Goal: Information Seeking & Learning: Check status

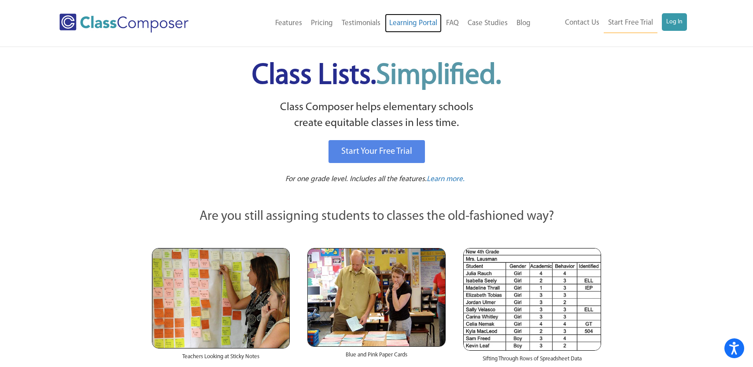
click at [432, 22] on link "Learning Portal" at bounding box center [413, 23] width 57 height 19
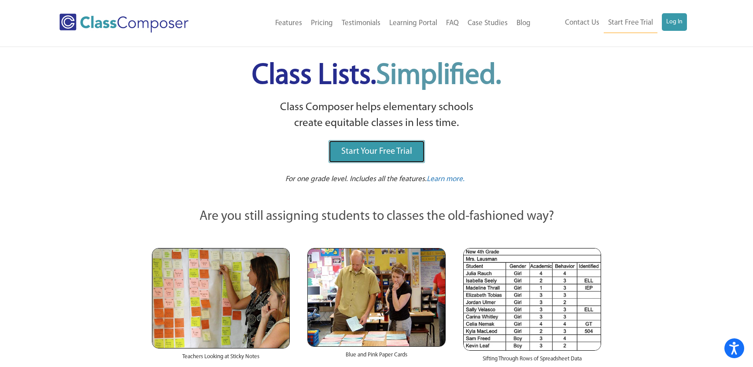
click at [418, 160] on link "Start Your Free Trial" at bounding box center [376, 151] width 96 height 23
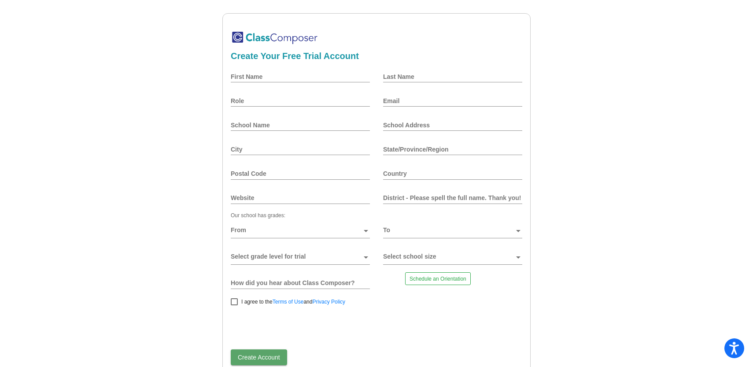
click at [418, 160] on div "State/Province/Region" at bounding box center [452, 149] width 139 height 21
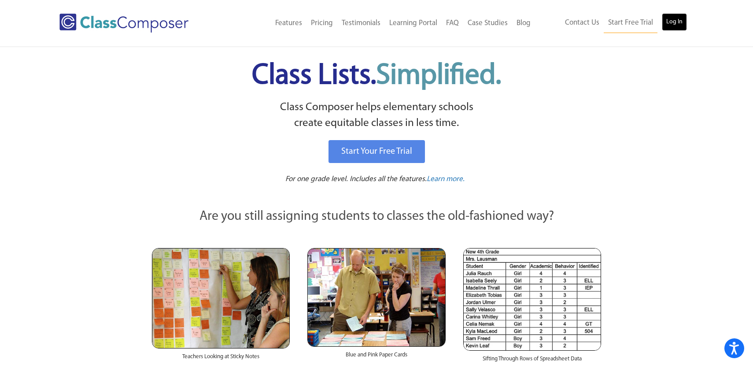
click at [679, 21] on link "Log In" at bounding box center [673, 22] width 25 height 18
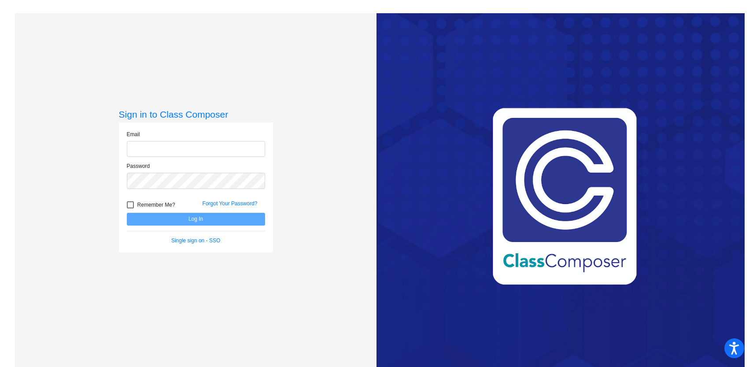
type input "[PERSON_NAME][EMAIL_ADDRESS][PERSON_NAME][DOMAIN_NAME]"
click at [234, 217] on button "Log In" at bounding box center [196, 219] width 138 height 13
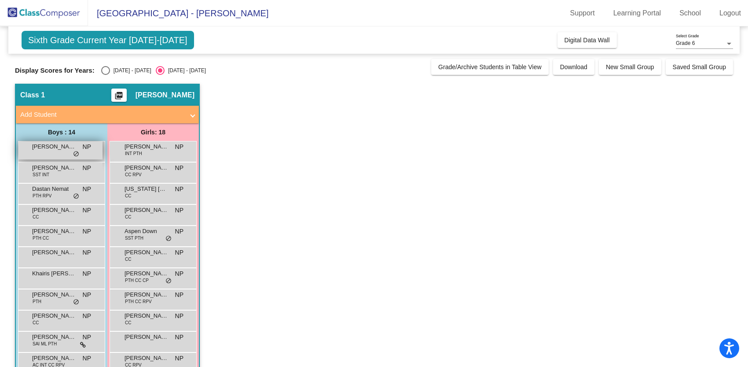
click at [45, 154] on div "[PERSON_NAME] [PERSON_NAME] lock do_not_disturb_alt" at bounding box center [60, 150] width 84 height 18
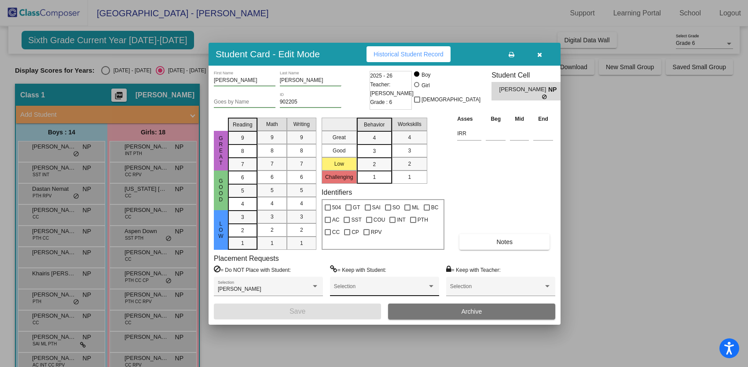
click at [435, 284] on div at bounding box center [431, 286] width 8 height 6
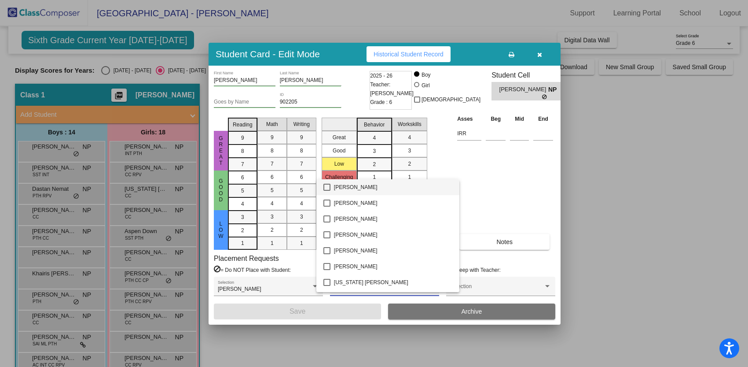
click at [533, 195] on div at bounding box center [374, 183] width 748 height 367
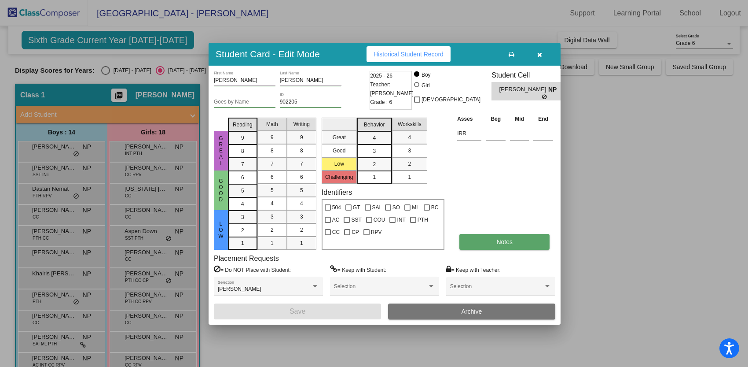
click at [499, 238] on span "Notes" at bounding box center [504, 241] width 16 height 7
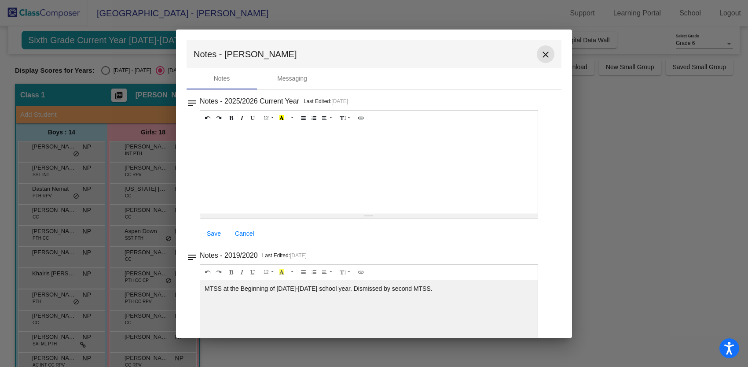
click at [541, 51] on mat-icon "close" at bounding box center [545, 54] width 11 height 11
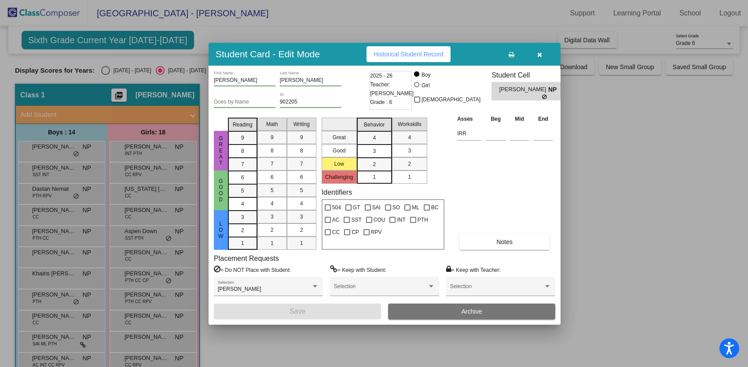
click at [59, 173] on div at bounding box center [374, 183] width 748 height 367
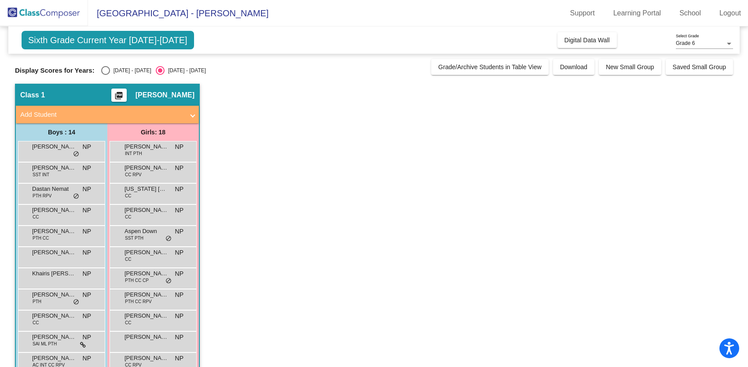
click at [59, 173] on div "[PERSON_NAME] SST INT NP lock do_not_disturb_alt" at bounding box center [60, 171] width 84 height 18
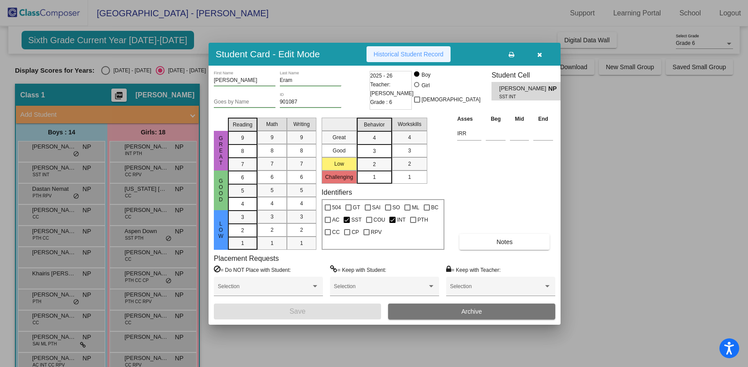
click at [400, 56] on span "Historical Student Record" at bounding box center [409, 54] width 70 height 7
click at [43, 147] on div at bounding box center [374, 183] width 748 height 367
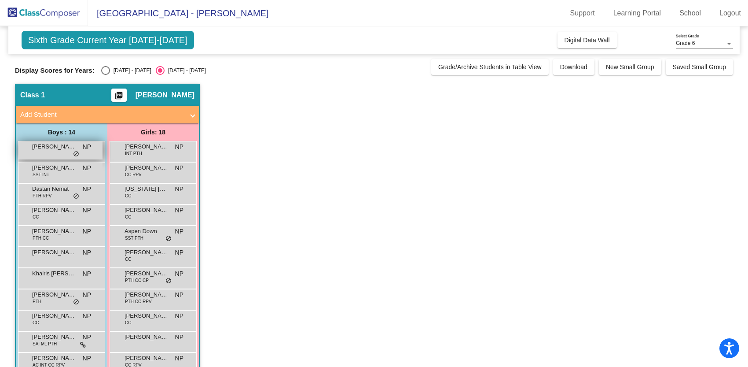
click at [54, 147] on span "[PERSON_NAME]" at bounding box center [54, 146] width 44 height 9
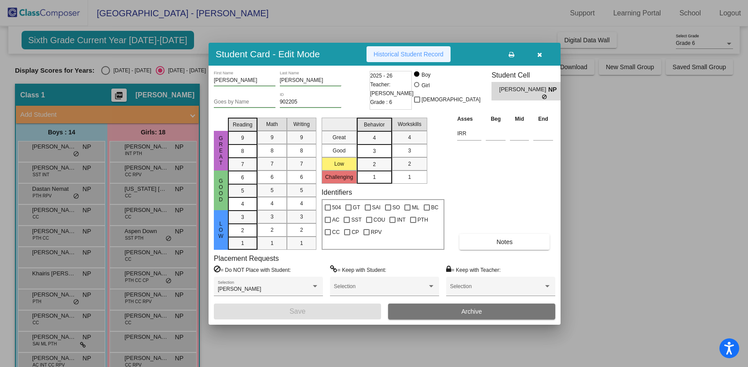
click at [421, 52] on span "Historical Student Record" at bounding box center [409, 54] width 70 height 7
click at [136, 149] on div at bounding box center [374, 183] width 748 height 367
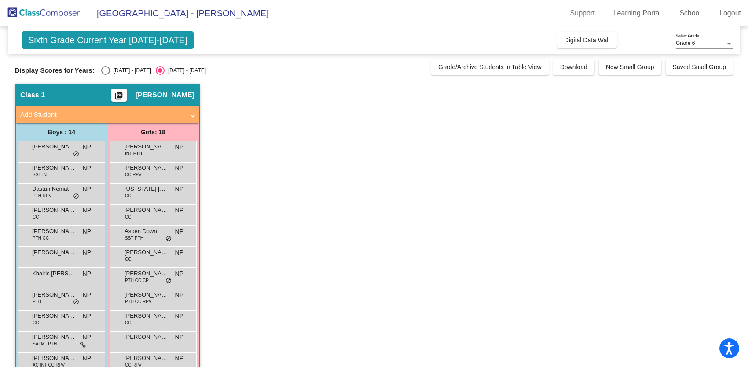
click at [136, 149] on span "[PERSON_NAME]" at bounding box center [147, 146] width 44 height 9
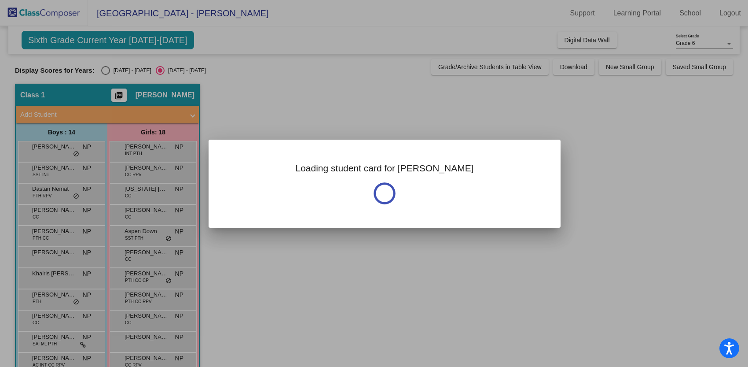
click at [136, 149] on div at bounding box center [374, 183] width 748 height 367
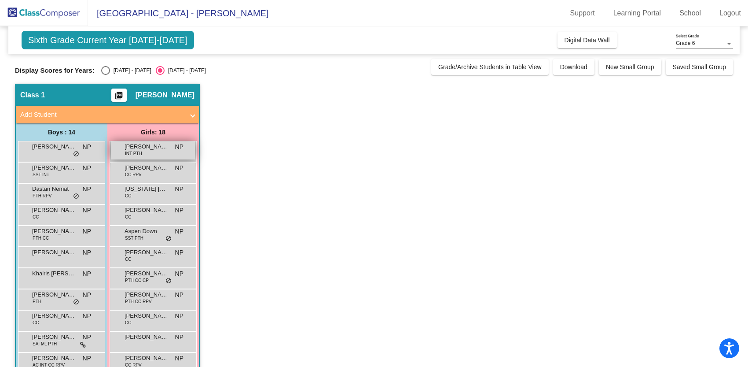
click at [153, 149] on span "[PERSON_NAME]" at bounding box center [147, 146] width 44 height 9
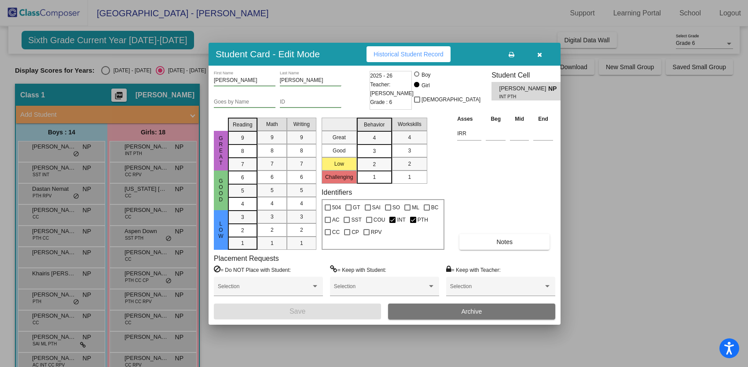
click at [397, 52] on span "Historical Student Record" at bounding box center [409, 54] width 70 height 7
click at [51, 168] on div at bounding box center [374, 183] width 748 height 367
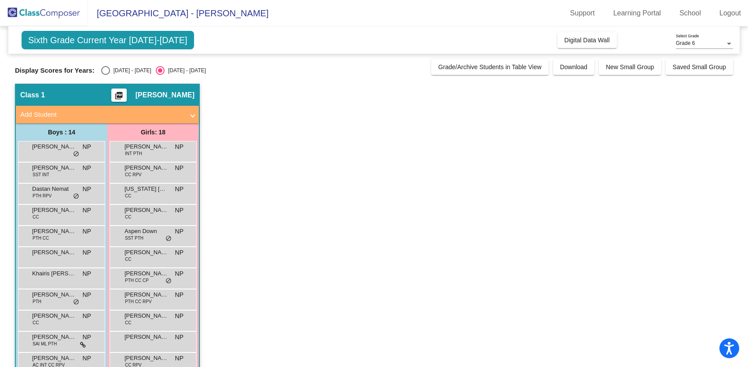
click at [51, 168] on span "[PERSON_NAME]" at bounding box center [54, 167] width 44 height 9
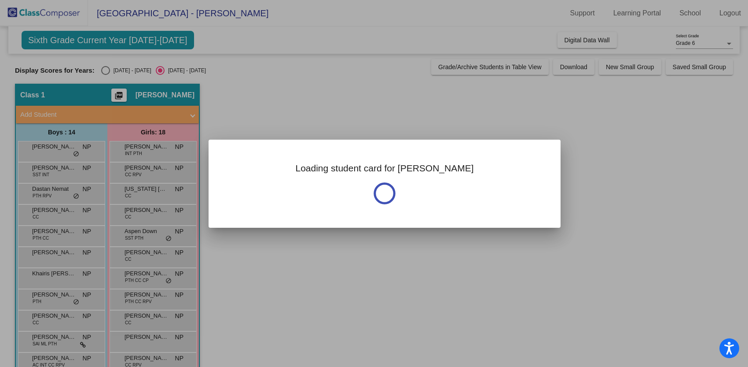
click at [51, 168] on div at bounding box center [374, 183] width 748 height 367
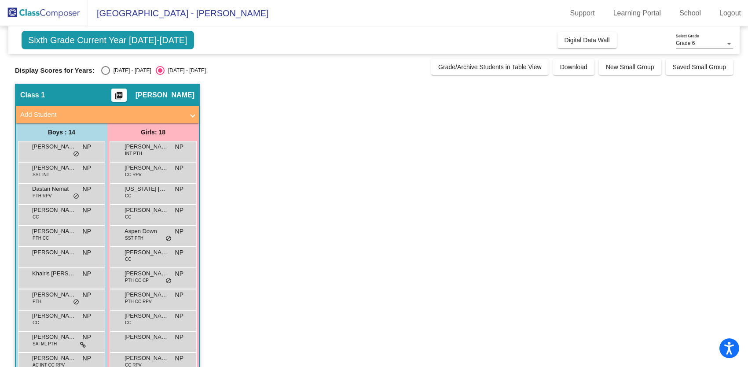
click at [51, 168] on span "[PERSON_NAME]" at bounding box center [54, 167] width 44 height 9
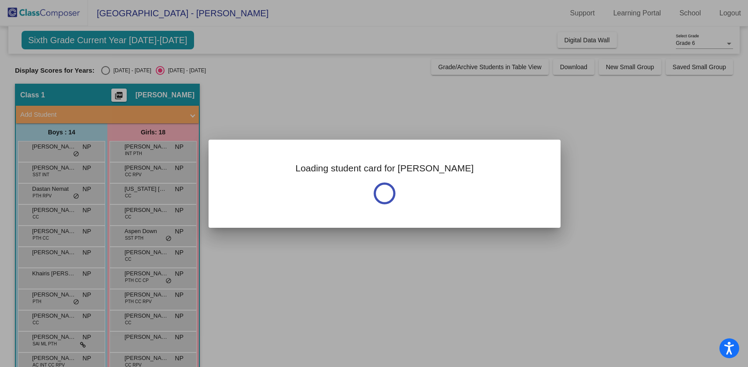
click at [51, 168] on div at bounding box center [374, 183] width 748 height 367
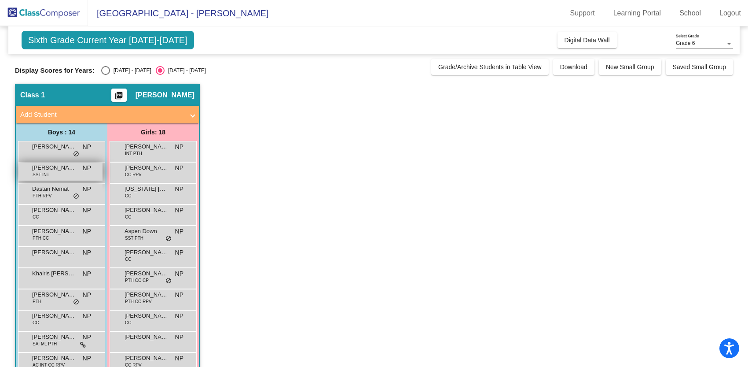
click at [77, 169] on div "[PERSON_NAME] SST INT NP lock do_not_disturb_alt" at bounding box center [60, 171] width 84 height 18
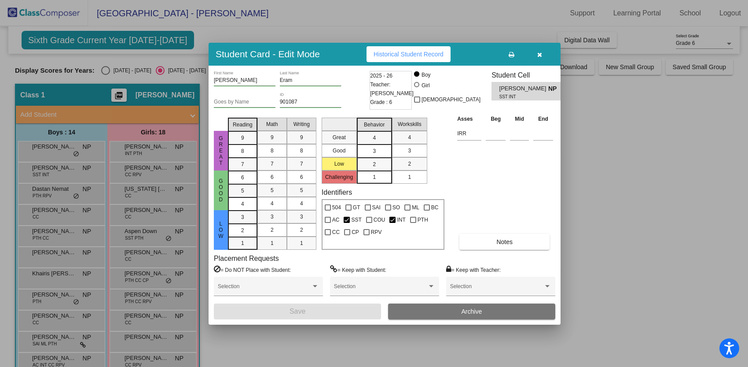
click at [393, 51] on span "Historical Student Record" at bounding box center [409, 54] width 70 height 7
click at [61, 194] on div at bounding box center [374, 183] width 748 height 367
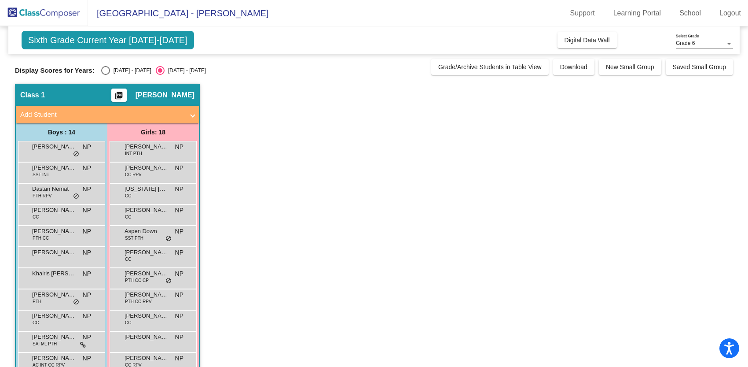
click at [61, 194] on div "Dastan Nemat PTH RPV NP lock do_not_disturb_alt" at bounding box center [60, 193] width 84 height 18
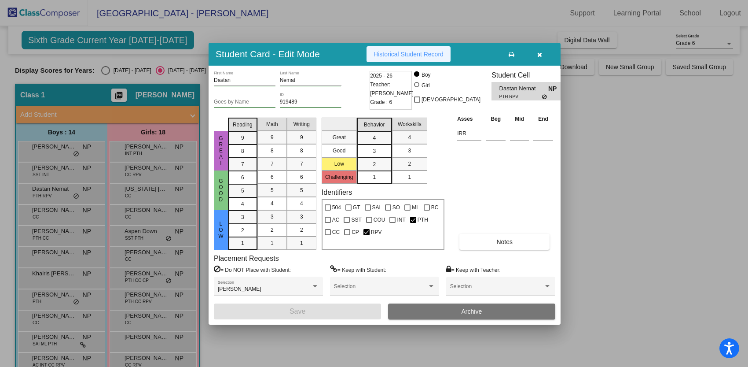
click at [402, 56] on span "Historical Student Record" at bounding box center [409, 54] width 70 height 7
click at [51, 213] on div at bounding box center [374, 183] width 748 height 367
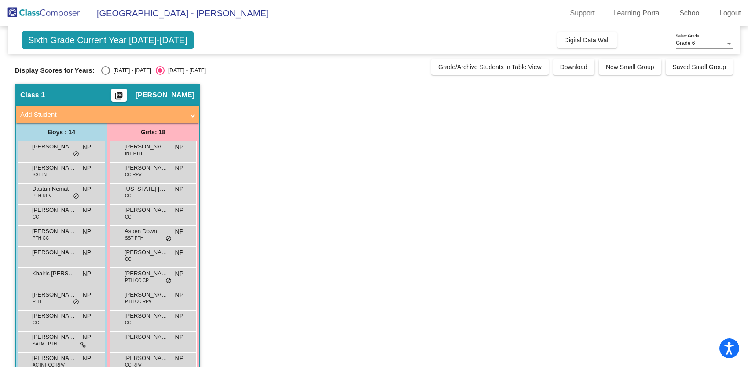
click at [51, 213] on span "[PERSON_NAME]" at bounding box center [54, 210] width 44 height 9
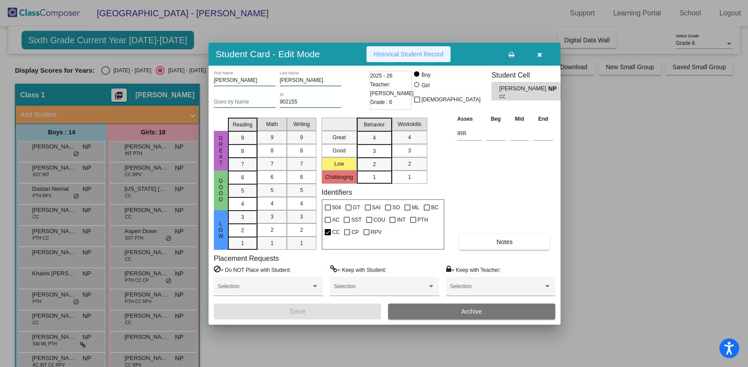
click at [413, 49] on button "Historical Student Record" at bounding box center [409, 54] width 84 height 16
click at [44, 236] on div at bounding box center [374, 183] width 748 height 367
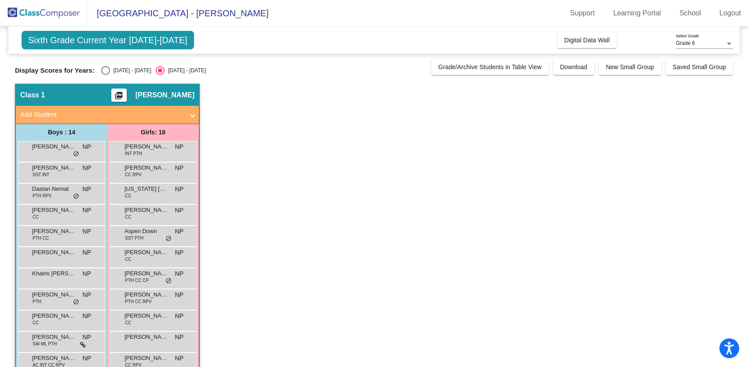
click at [44, 236] on span "PTH CC" at bounding box center [41, 238] width 16 height 7
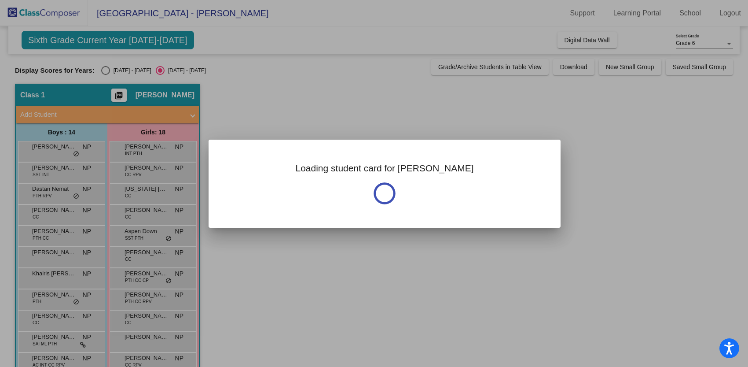
click at [44, 236] on div at bounding box center [374, 183] width 748 height 367
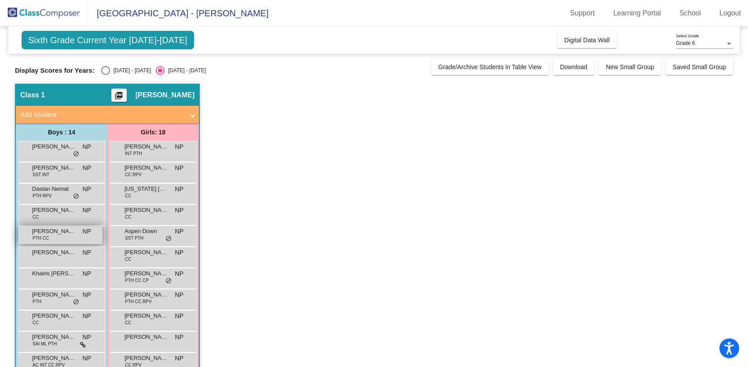
click at [45, 238] on span "PTH CC" at bounding box center [41, 238] width 16 height 7
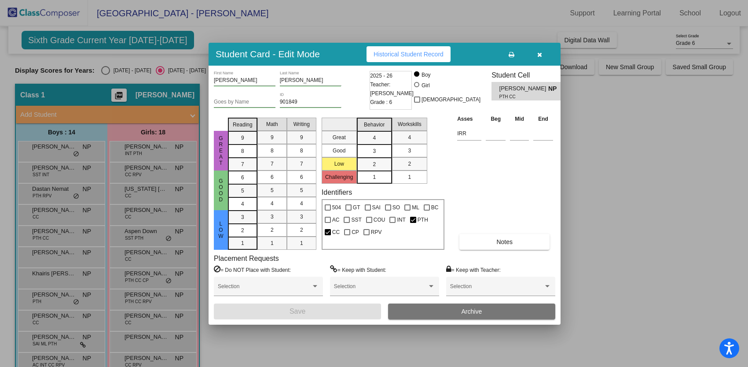
click at [401, 51] on span "Historical Student Record" at bounding box center [409, 54] width 70 height 7
click at [70, 257] on div at bounding box center [374, 183] width 748 height 367
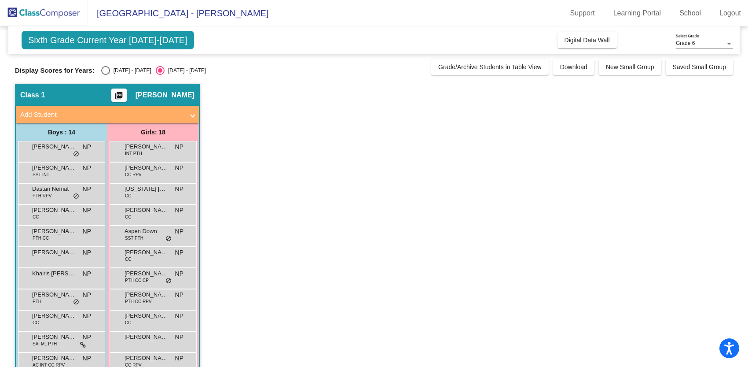
click at [70, 257] on div "[PERSON_NAME] NP lock do_not_disturb_alt" at bounding box center [60, 256] width 84 height 18
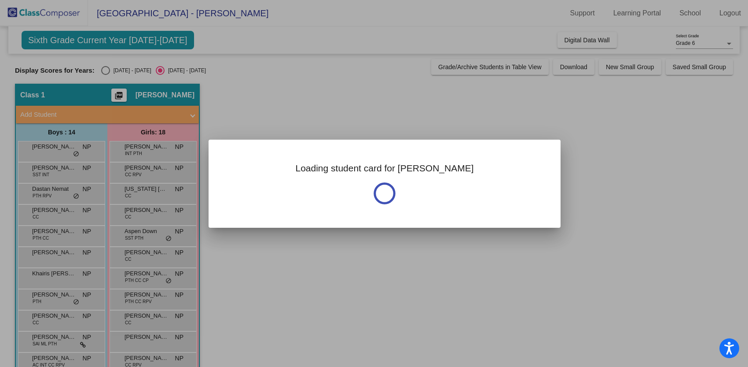
click at [70, 257] on div at bounding box center [374, 183] width 748 height 367
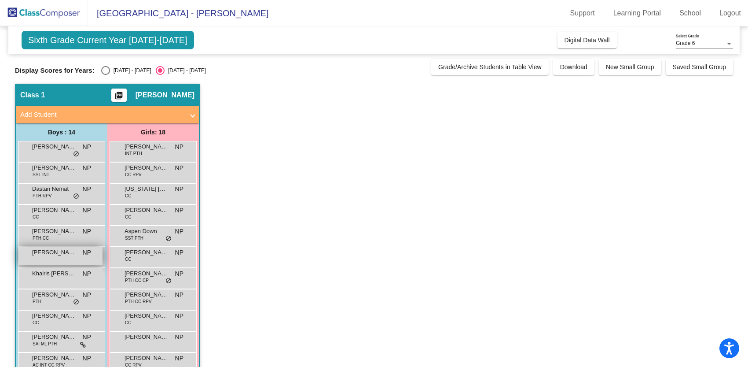
click at [85, 255] on span "NP" at bounding box center [87, 252] width 8 height 9
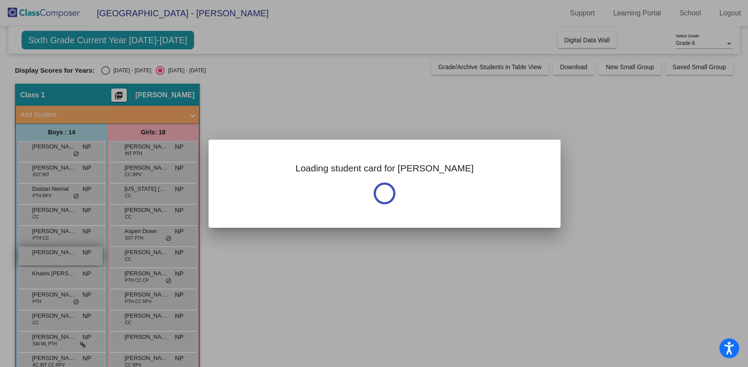
click at [85, 255] on div at bounding box center [374, 183] width 748 height 367
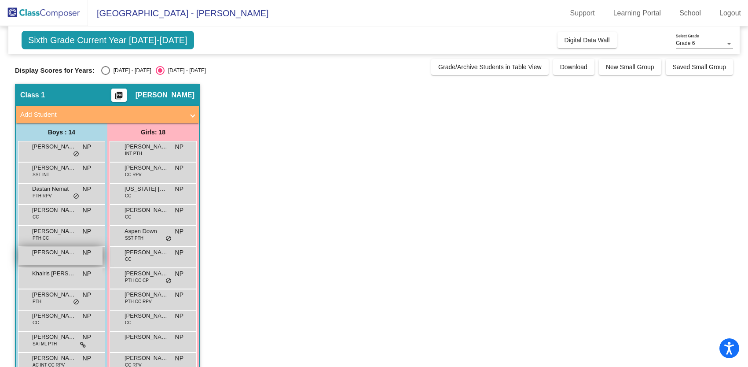
click at [85, 255] on span "NP" at bounding box center [87, 252] width 8 height 9
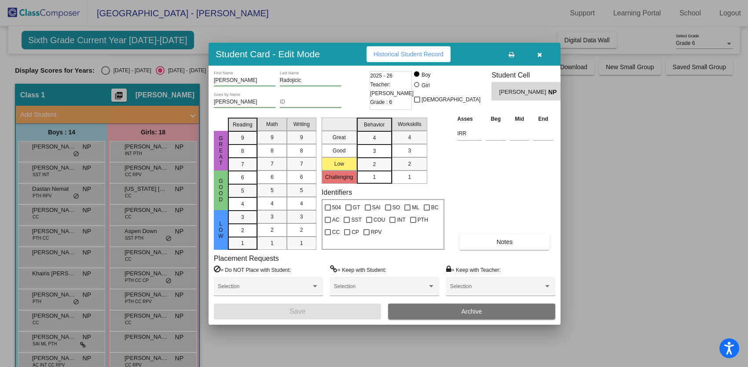
click at [414, 51] on span "Historical Student Record" at bounding box center [409, 54] width 70 height 7
click at [61, 272] on div at bounding box center [374, 183] width 748 height 367
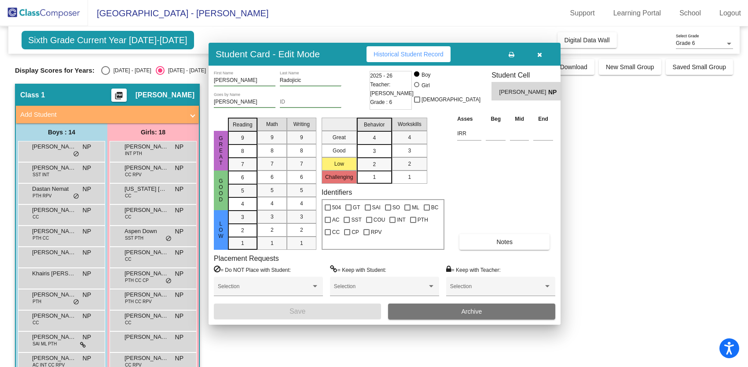
click at [61, 272] on span "Khairis [PERSON_NAME]" at bounding box center [54, 273] width 44 height 9
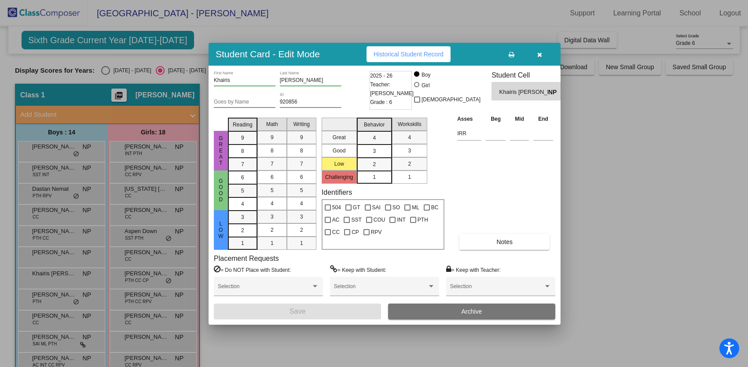
click at [416, 56] on span "Historical Student Record" at bounding box center [409, 54] width 70 height 7
click at [58, 302] on div at bounding box center [374, 183] width 748 height 367
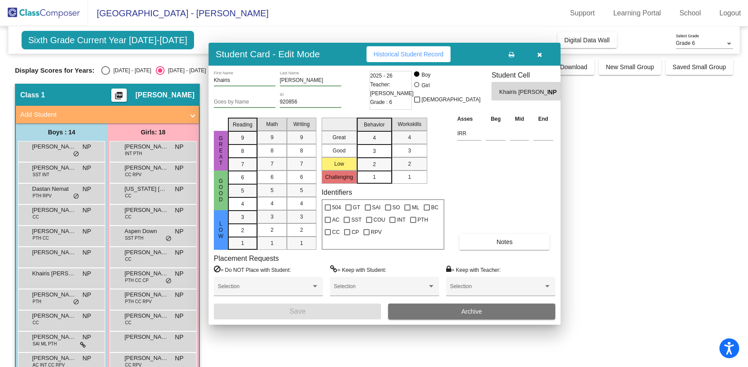
click at [58, 302] on div "[PERSON_NAME] PTH NP lock do_not_disturb_alt" at bounding box center [60, 298] width 84 height 18
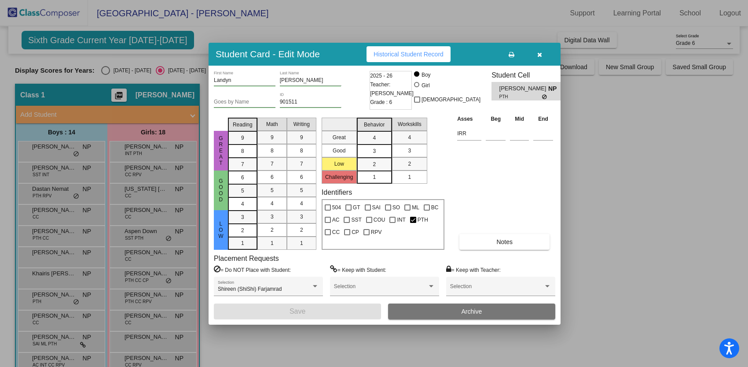
click at [389, 51] on span "Historical Student Record" at bounding box center [409, 54] width 70 height 7
click at [62, 315] on div at bounding box center [374, 183] width 748 height 367
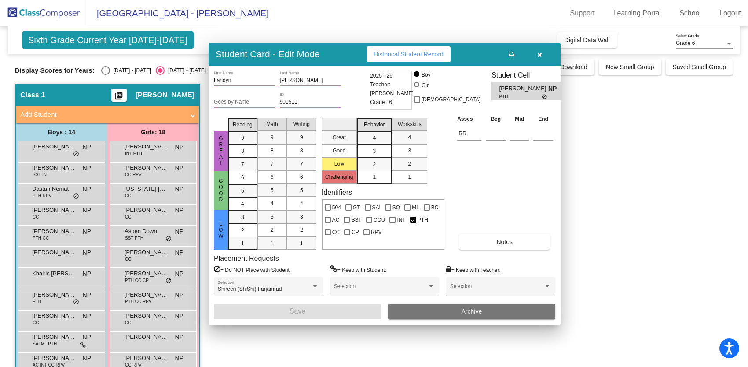
click at [62, 315] on span "[PERSON_NAME]" at bounding box center [54, 315] width 44 height 9
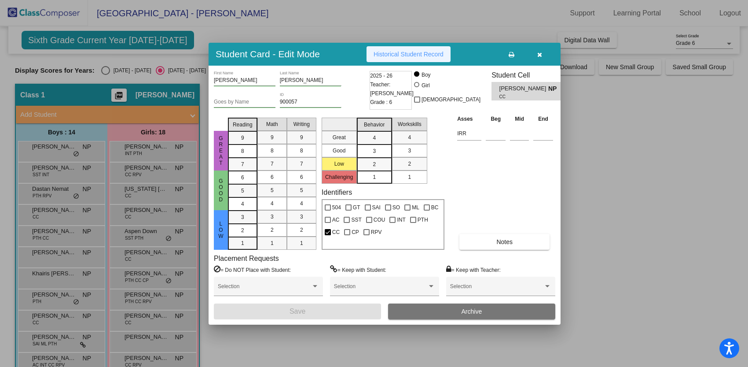
click at [389, 55] on span "Historical Student Record" at bounding box center [409, 54] width 70 height 7
click at [37, 338] on div at bounding box center [374, 183] width 748 height 367
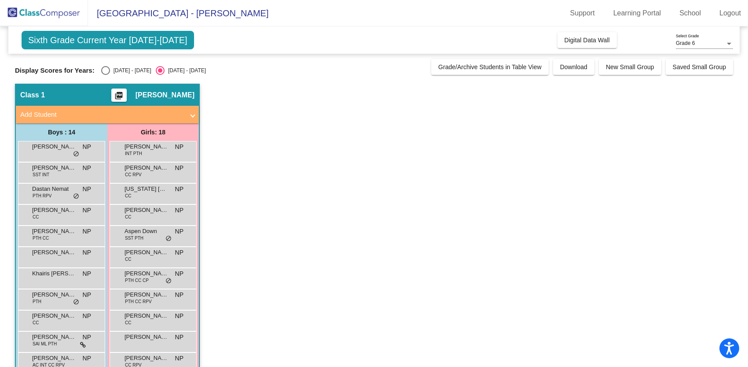
click at [37, 338] on span "[PERSON_NAME]" at bounding box center [54, 336] width 44 height 9
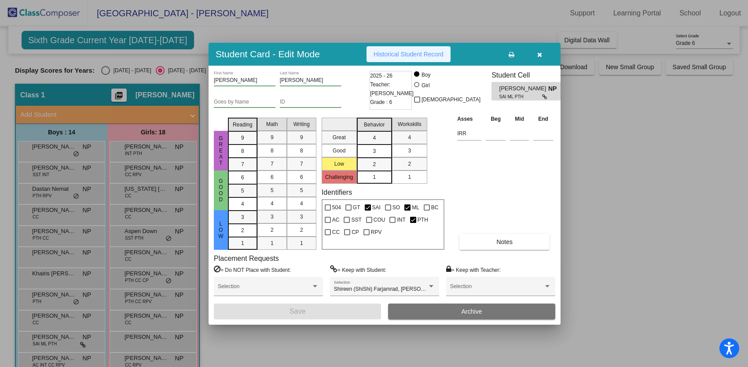
click at [400, 53] on span "Historical Student Record" at bounding box center [409, 54] width 70 height 7
click at [65, 361] on div at bounding box center [374, 183] width 748 height 367
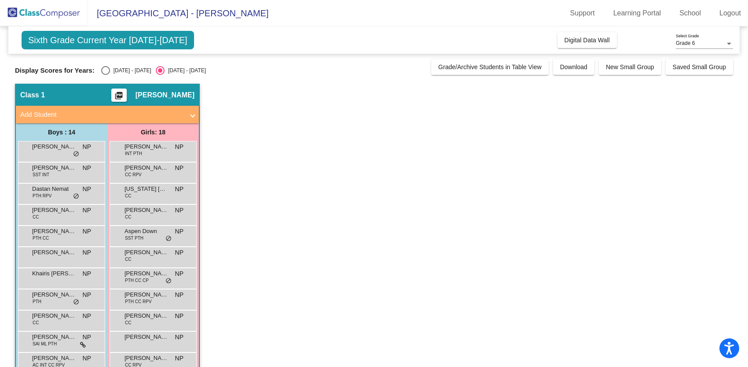
click at [65, 361] on span "[PERSON_NAME]" at bounding box center [54, 357] width 44 height 9
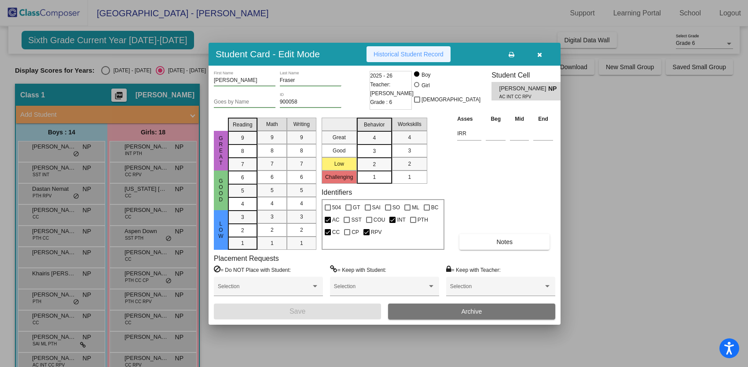
click at [404, 53] on span "Historical Student Record" at bounding box center [409, 54] width 70 height 7
click at [199, 209] on div at bounding box center [374, 183] width 748 height 367
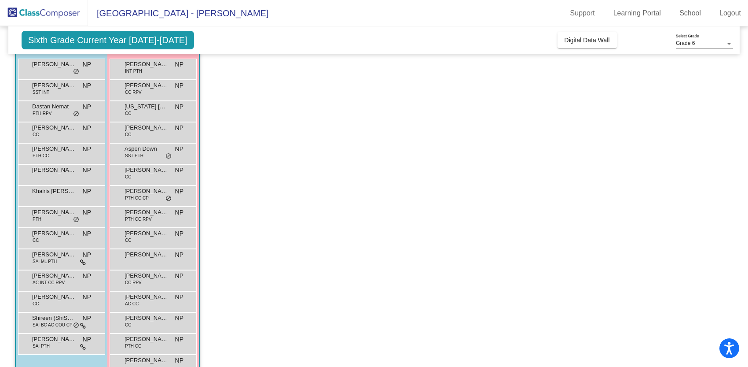
scroll to position [92, 0]
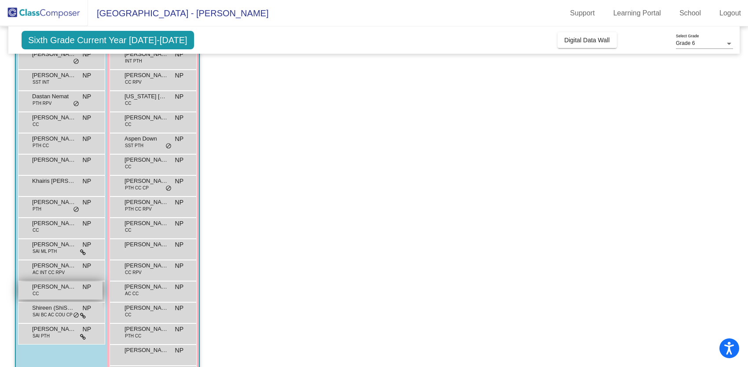
click at [50, 288] on span "[PERSON_NAME]" at bounding box center [54, 286] width 44 height 9
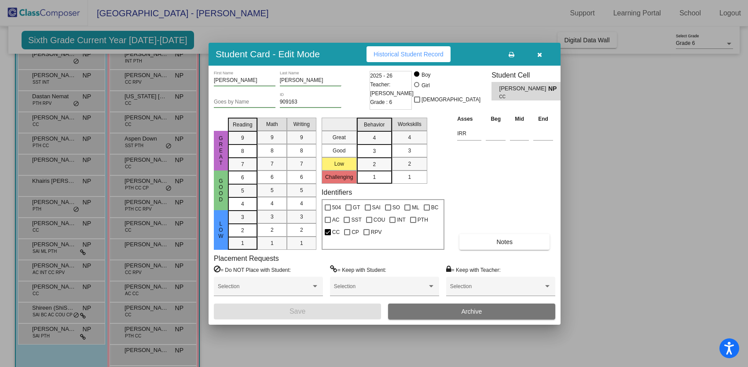
click at [391, 53] on span "Historical Student Record" at bounding box center [409, 54] width 70 height 7
click at [51, 308] on div at bounding box center [374, 183] width 748 height 367
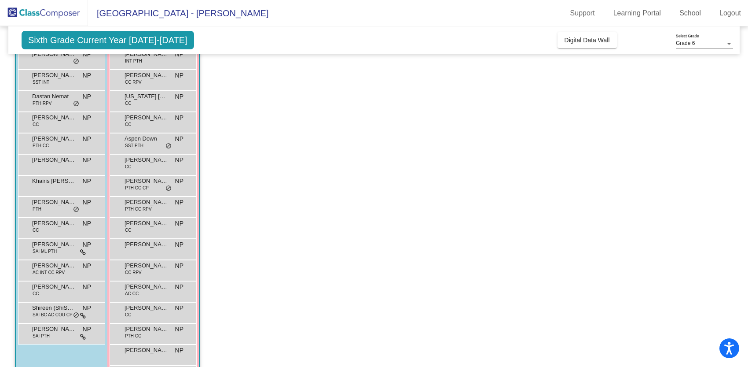
click at [51, 308] on span "Shireen (ShiShi) Farjamrad" at bounding box center [54, 307] width 44 height 9
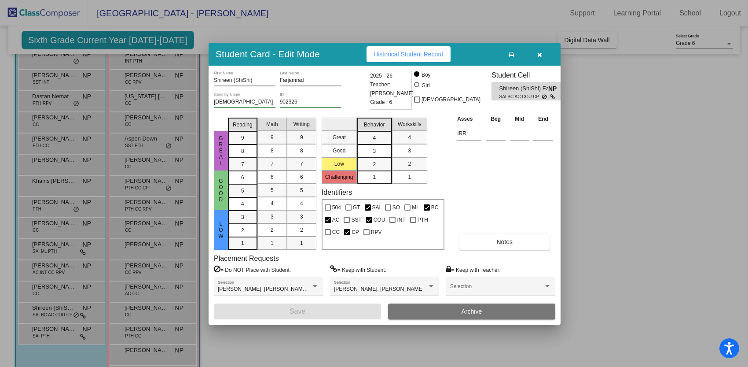
click at [407, 52] on span "Historical Student Record" at bounding box center [409, 54] width 70 height 7
click at [56, 331] on div at bounding box center [374, 183] width 748 height 367
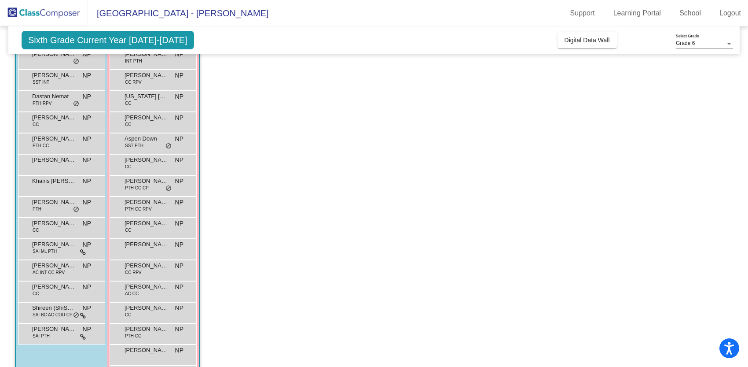
click at [56, 331] on span "[PERSON_NAME]" at bounding box center [54, 328] width 44 height 9
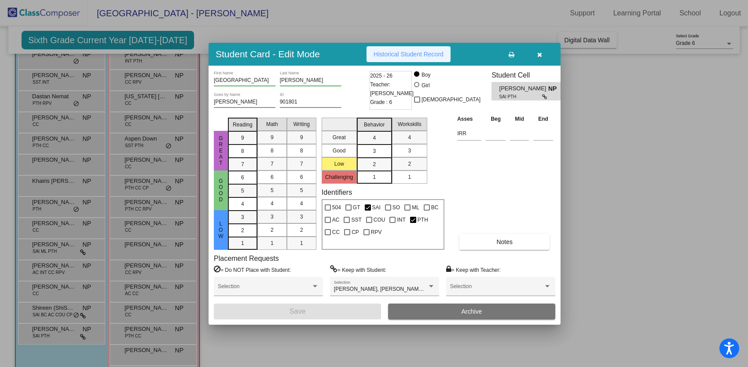
click at [417, 51] on span "Historical Student Record" at bounding box center [409, 54] width 70 height 7
click at [197, 134] on div at bounding box center [374, 183] width 748 height 367
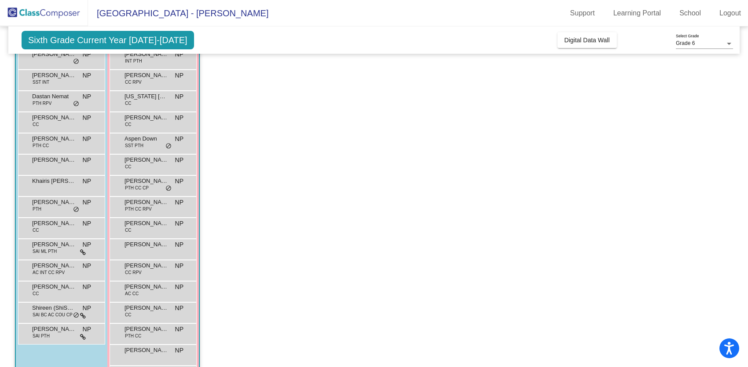
drag, startPoint x: 199, startPoint y: 100, endPoint x: 198, endPoint y: 80, distance: 20.7
click at [198, 79] on div "Class 1 picture_as_pdf [PERSON_NAME] Add Student First Name Last Name Student I…" at bounding box center [107, 212] width 185 height 443
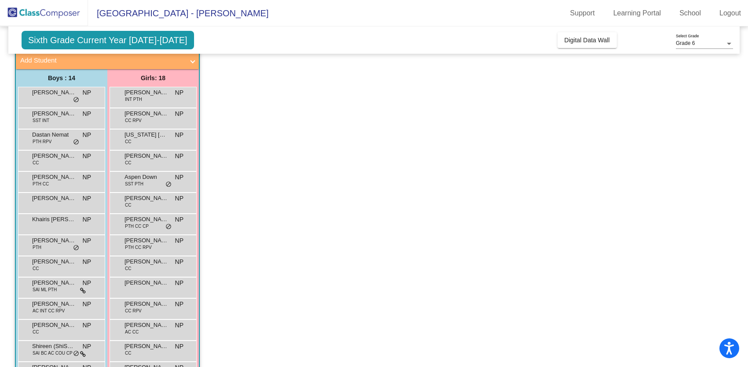
click at [0, 0] on div "Girls: 18 [PERSON_NAME] INT PTH NP lock do_not_disturb_alt [PERSON_NAME] CC RPV…" at bounding box center [0, 0] width 0 height 0
click at [0, 0] on div "Girls: 18" at bounding box center [0, 0] width 0 height 0
click at [153, 116] on span "[PERSON_NAME]" at bounding box center [147, 114] width 44 height 9
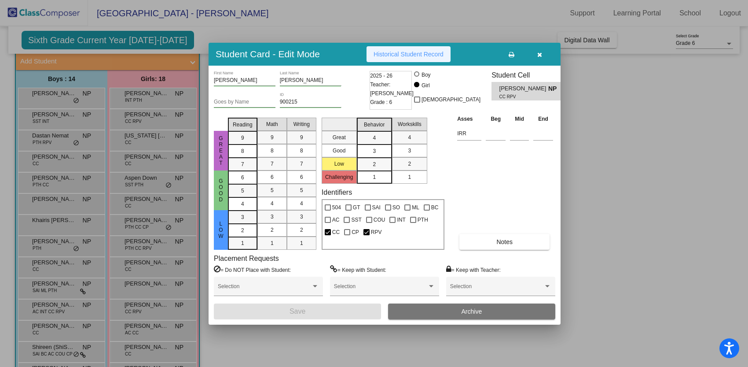
click at [407, 51] on span "Historical Student Record" at bounding box center [409, 54] width 70 height 7
click at [143, 140] on div at bounding box center [374, 183] width 748 height 367
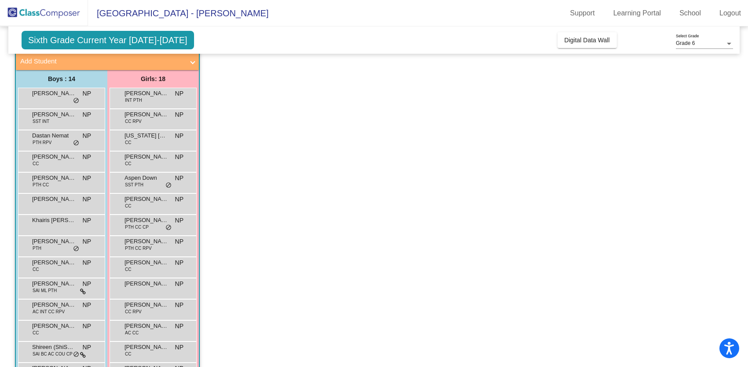
click at [143, 140] on div "[US_STATE] Chen CC NP lock do_not_disturb_alt" at bounding box center [153, 139] width 84 height 18
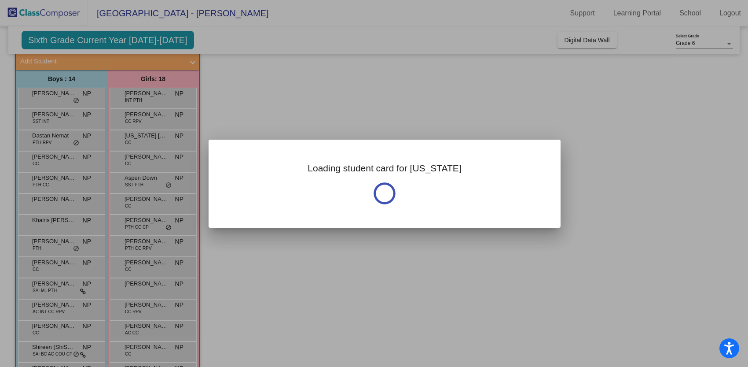
click at [143, 140] on div at bounding box center [374, 183] width 748 height 367
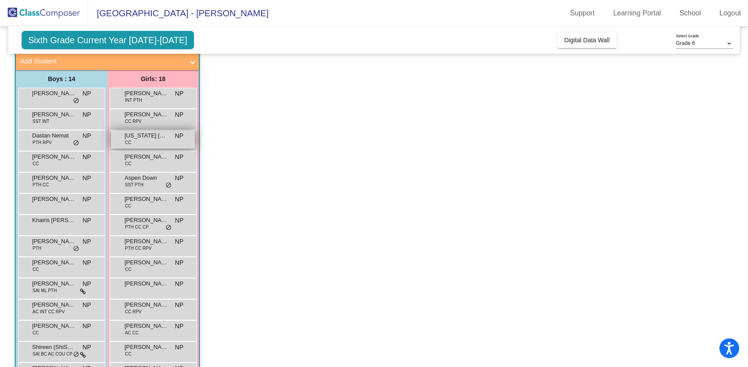
click at [170, 139] on div "[US_STATE] Chen CC NP lock do_not_disturb_alt" at bounding box center [153, 139] width 84 height 18
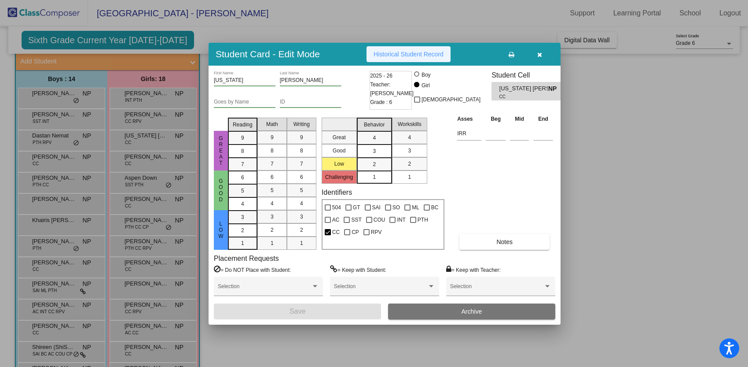
click at [399, 52] on span "Historical Student Record" at bounding box center [409, 54] width 70 height 7
click at [141, 159] on div at bounding box center [374, 183] width 748 height 367
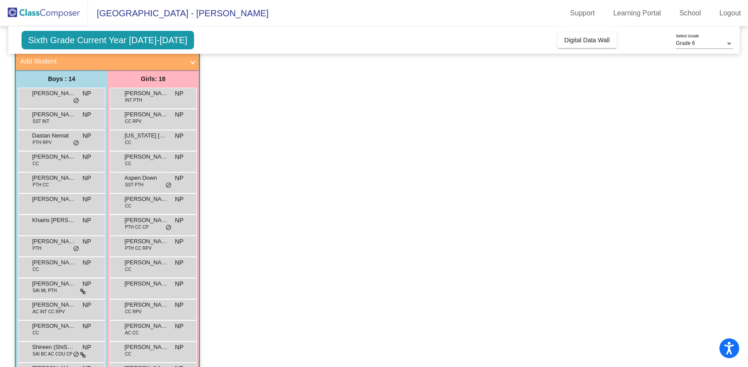
click at [141, 159] on span "[PERSON_NAME]" at bounding box center [147, 156] width 44 height 9
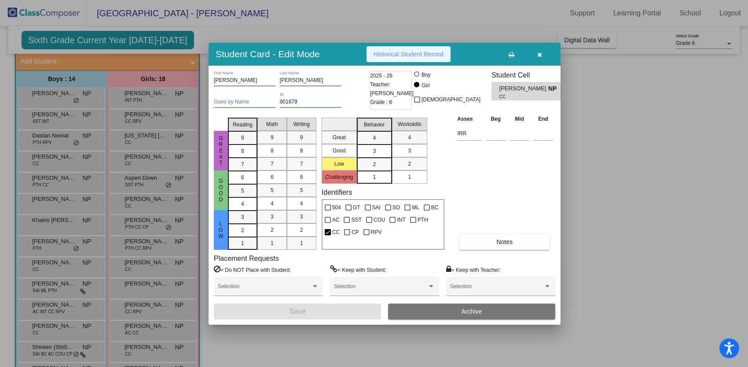
click at [395, 49] on button "Historical Student Record" at bounding box center [409, 54] width 84 height 16
click at [142, 177] on div at bounding box center [374, 183] width 748 height 367
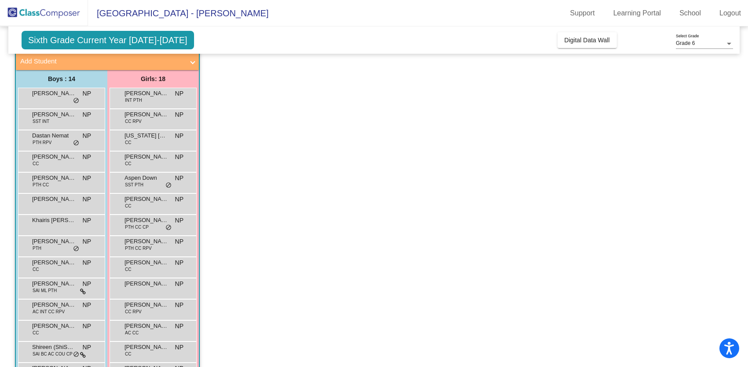
click at [142, 177] on span "Aspen Down" at bounding box center [147, 177] width 44 height 9
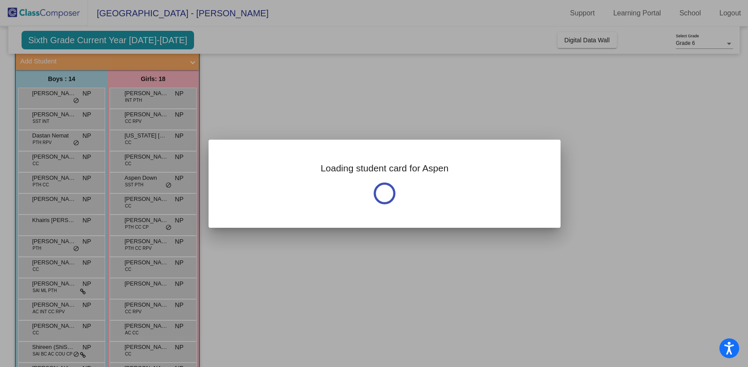
click at [142, 177] on div at bounding box center [374, 183] width 748 height 367
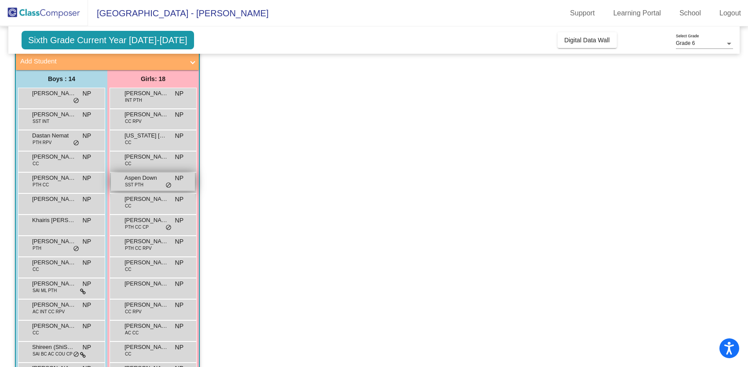
click at [142, 182] on span "SST PTH" at bounding box center [134, 184] width 18 height 7
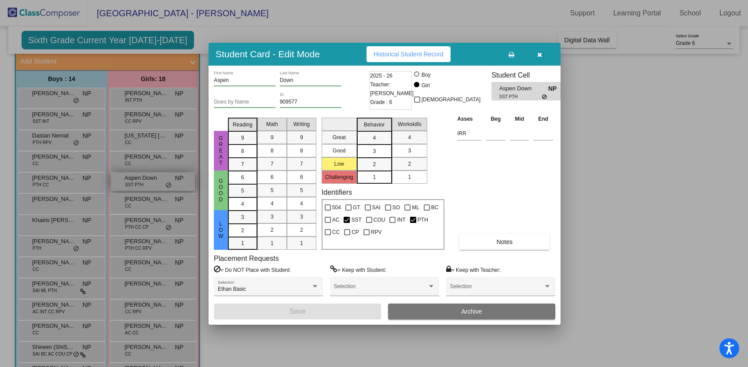
click at [142, 182] on div at bounding box center [374, 183] width 748 height 367
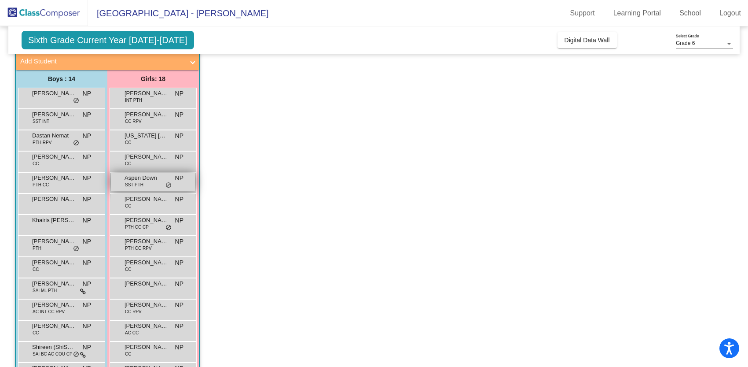
click at [142, 182] on span "SST PTH" at bounding box center [134, 184] width 18 height 7
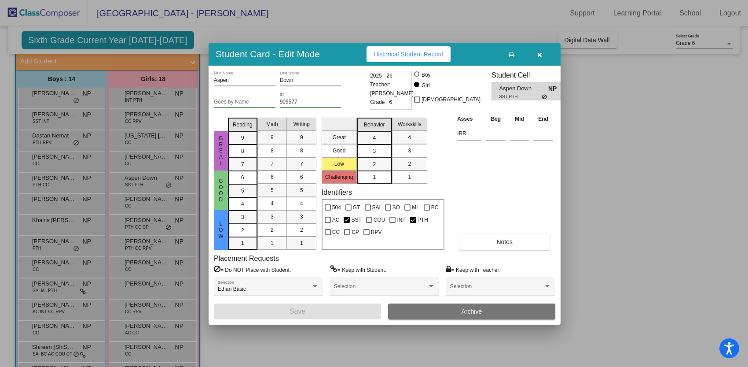
click at [394, 55] on span "Historical Student Record" at bounding box center [409, 54] width 70 height 7
click at [82, 93] on div at bounding box center [374, 183] width 748 height 367
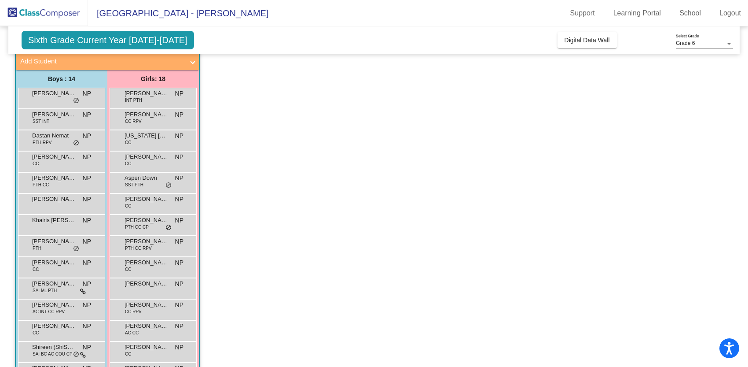
click at [82, 93] on div "[PERSON_NAME] [PERSON_NAME] lock do_not_disturb_alt" at bounding box center [60, 97] width 84 height 18
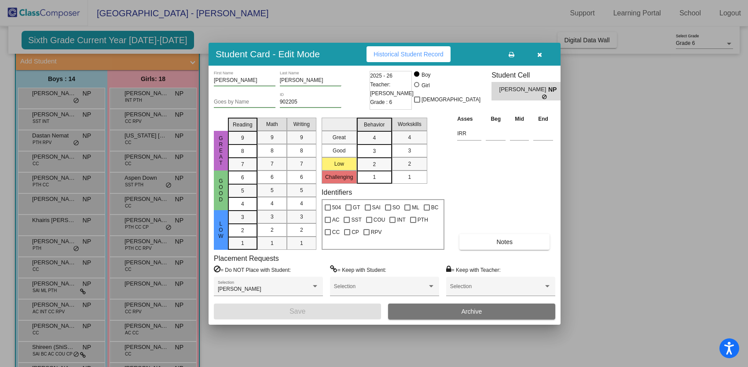
click at [393, 57] on button "Historical Student Record" at bounding box center [409, 54] width 84 height 16
click at [139, 98] on div at bounding box center [374, 183] width 748 height 367
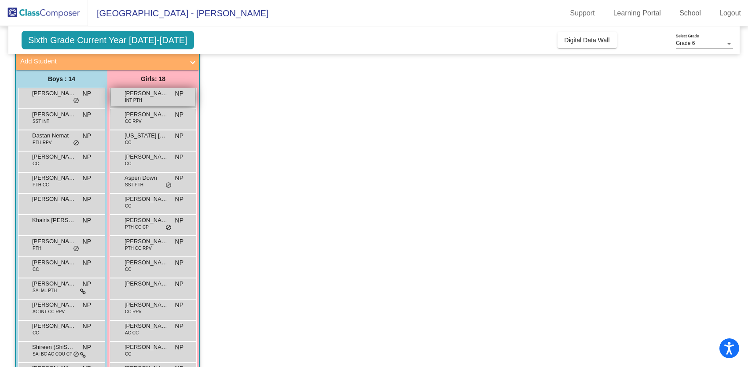
click at [158, 95] on span "[PERSON_NAME]" at bounding box center [147, 93] width 44 height 9
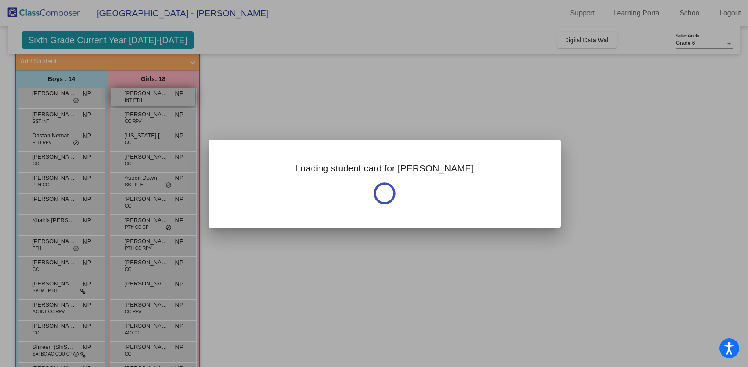
click at [158, 95] on div at bounding box center [374, 183] width 748 height 367
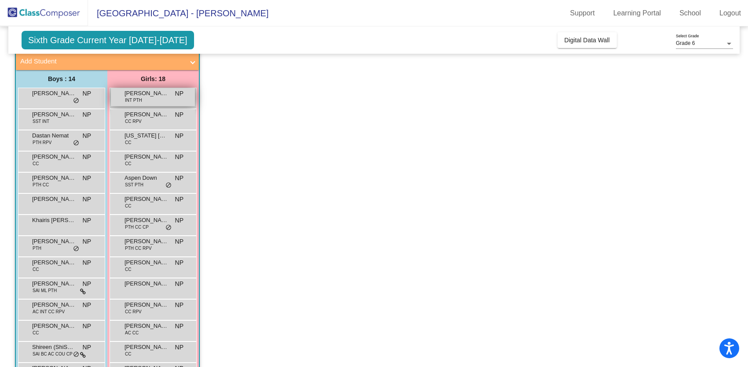
click at [158, 95] on span "[PERSON_NAME]" at bounding box center [147, 93] width 44 height 9
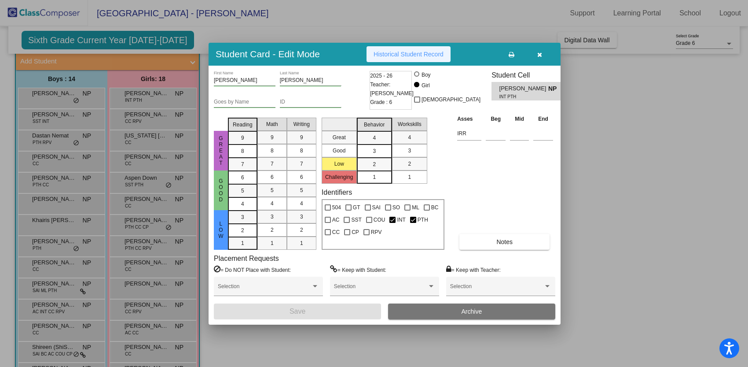
click at [418, 52] on span "Historical Student Record" at bounding box center [409, 54] width 70 height 7
click at [61, 117] on div at bounding box center [374, 183] width 748 height 367
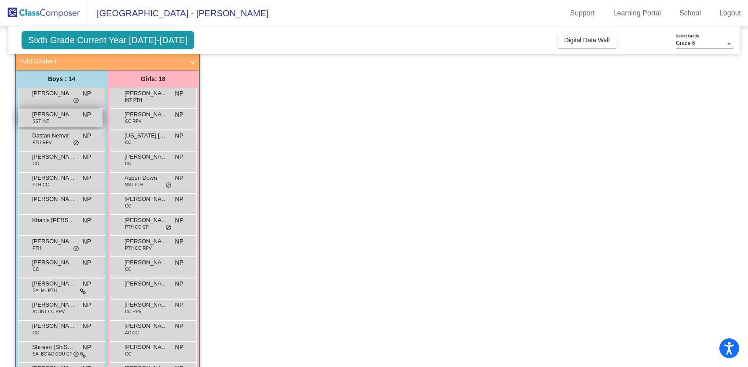
click at [58, 119] on div "[PERSON_NAME] SST INT NP lock do_not_disturb_alt" at bounding box center [60, 118] width 84 height 18
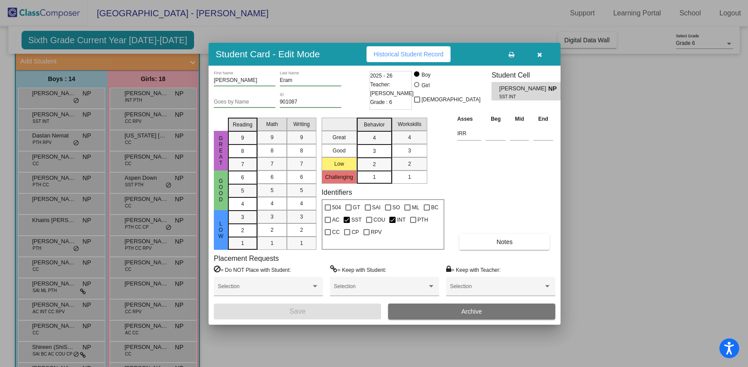
click at [418, 52] on span "Historical Student Record" at bounding box center [409, 54] width 70 height 7
click at [153, 117] on div at bounding box center [374, 183] width 748 height 367
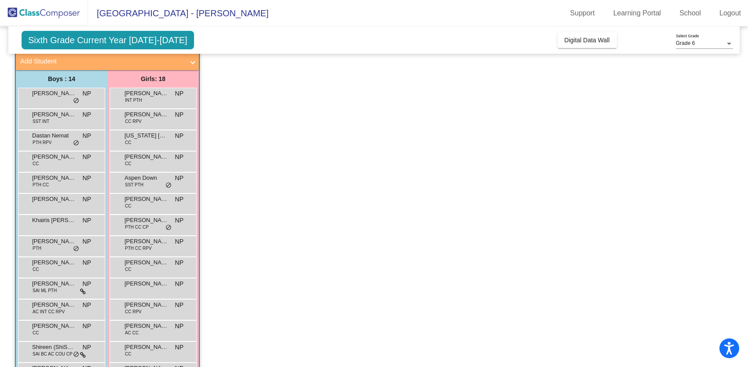
click at [153, 117] on span "[PERSON_NAME]" at bounding box center [147, 114] width 44 height 9
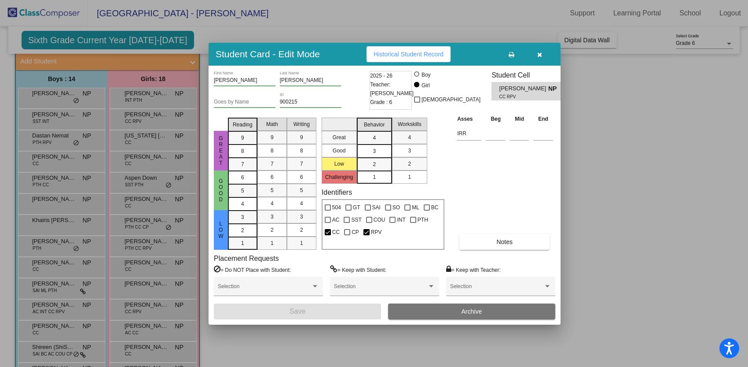
click at [417, 52] on span "Historical Student Record" at bounding box center [409, 54] width 70 height 7
click at [542, 53] on button "button" at bounding box center [539, 54] width 28 height 16
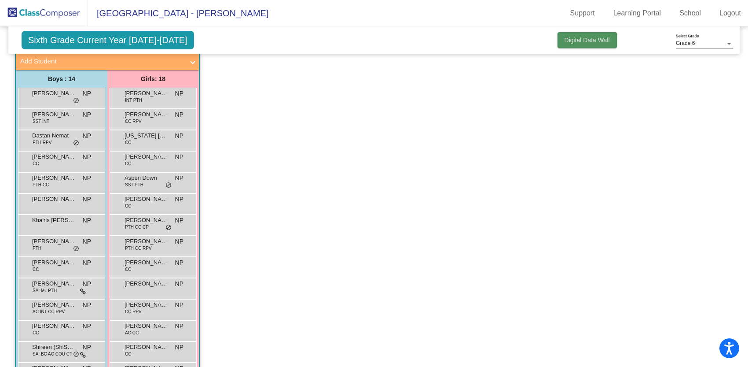
click at [579, 38] on span "Digital Data Wall" at bounding box center [587, 40] width 45 height 7
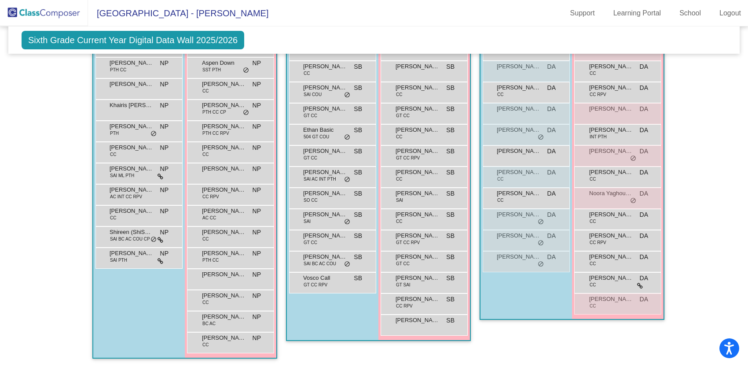
scroll to position [0, 0]
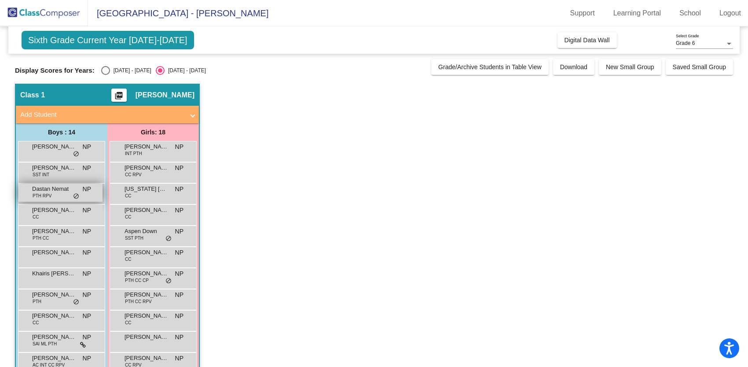
click at [59, 190] on span "Dastan Nemat" at bounding box center [54, 188] width 44 height 9
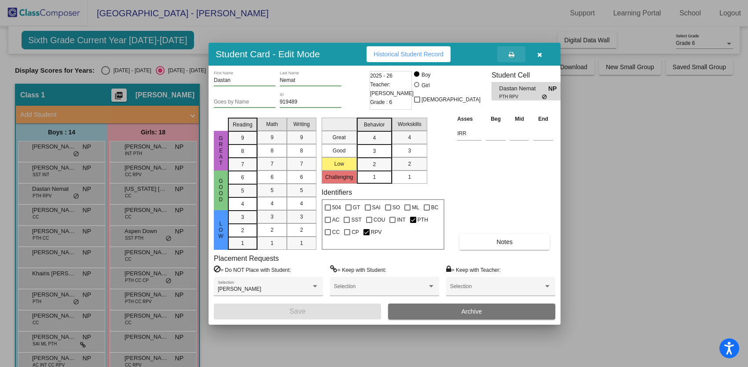
click at [513, 55] on icon at bounding box center [512, 54] width 6 height 6
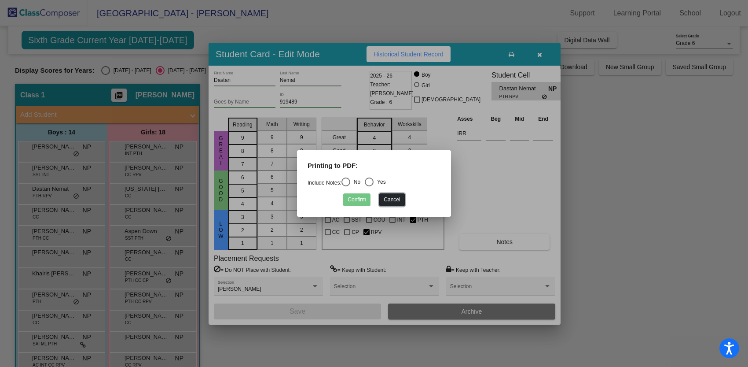
click at [388, 196] on button "Cancel" at bounding box center [391, 199] width 25 height 13
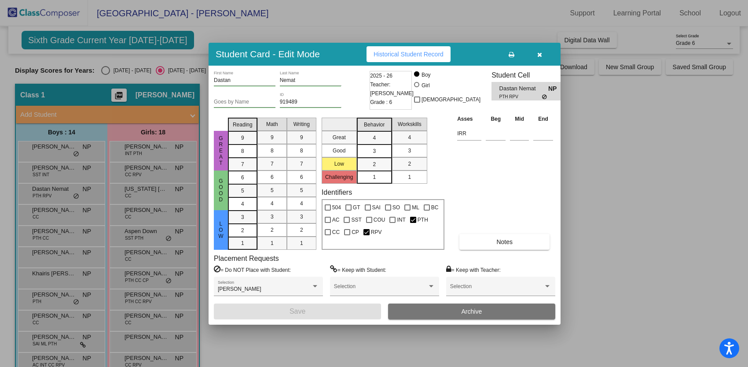
click at [59, 192] on div at bounding box center [374, 183] width 748 height 367
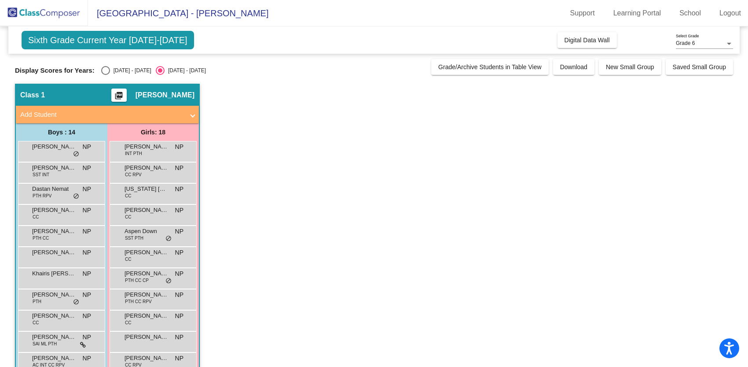
click at [59, 192] on span "Dastan Nemat" at bounding box center [54, 188] width 44 height 9
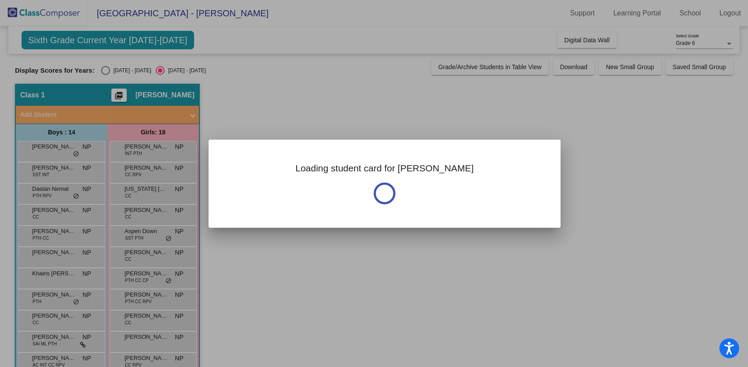
click at [59, 192] on div at bounding box center [374, 183] width 748 height 367
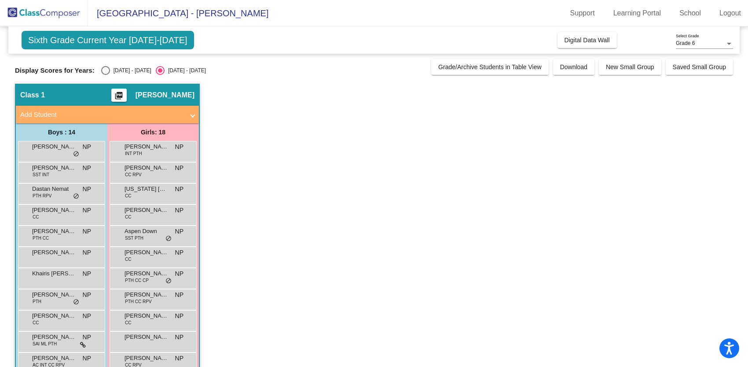
click at [59, 192] on span "Dastan Nemat" at bounding box center [54, 188] width 44 height 9
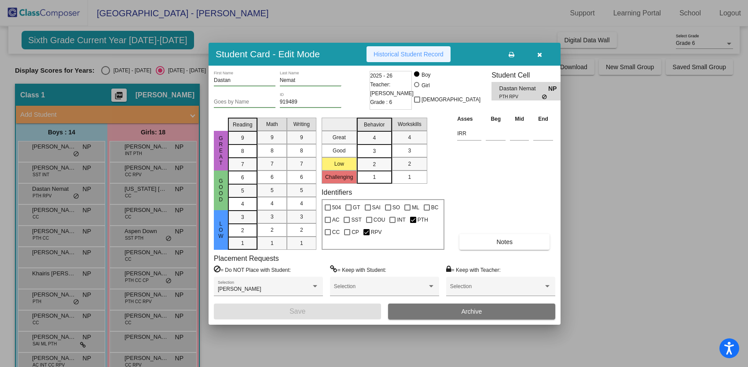
click at [395, 53] on span "Historical Student Record" at bounding box center [409, 54] width 70 height 7
click at [146, 192] on div at bounding box center [374, 183] width 748 height 367
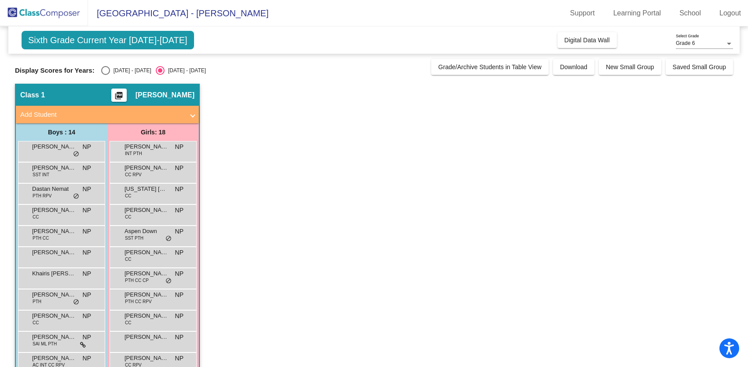
click at [146, 192] on span "[US_STATE] [PERSON_NAME]" at bounding box center [147, 188] width 44 height 9
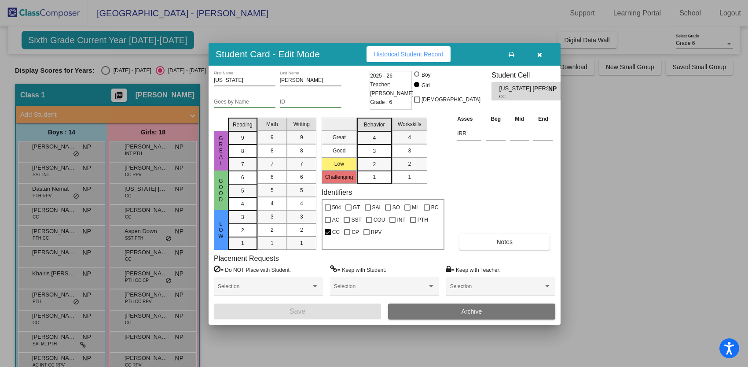
click at [416, 54] on span "Historical Student Record" at bounding box center [409, 54] width 70 height 7
click at [66, 214] on div at bounding box center [374, 183] width 748 height 367
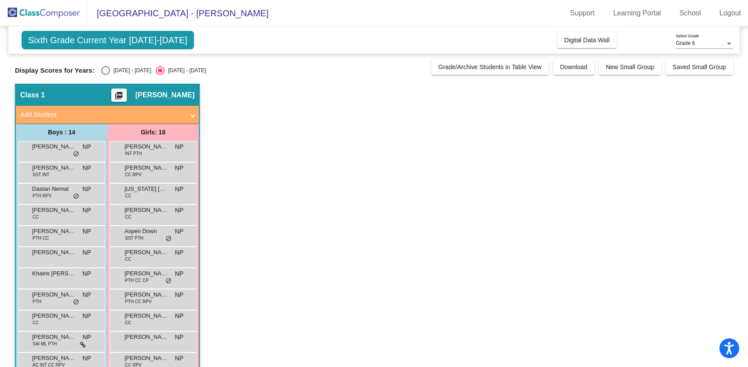
click at [66, 214] on span "[PERSON_NAME]" at bounding box center [54, 210] width 44 height 9
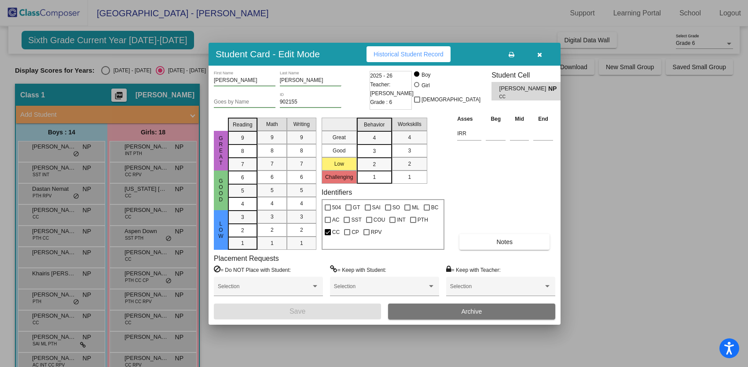
click at [442, 53] on span "Historical Student Record" at bounding box center [409, 54] width 70 height 7
click at [132, 216] on div at bounding box center [374, 183] width 748 height 367
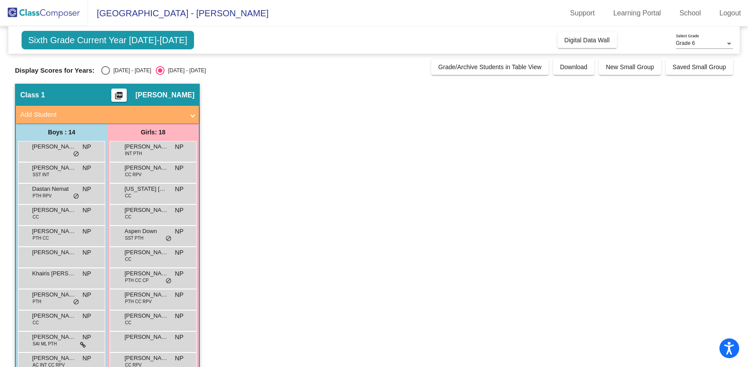
click at [132, 216] on div "[PERSON_NAME] CC NP lock do_not_disturb_alt" at bounding box center [153, 214] width 84 height 18
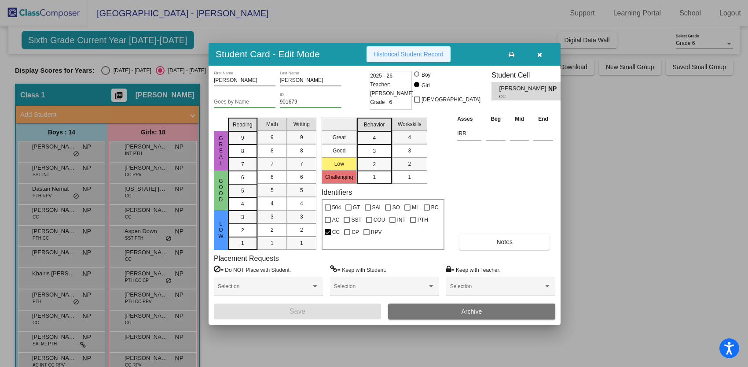
click at [388, 51] on span "Historical Student Record" at bounding box center [409, 54] width 70 height 7
click at [52, 235] on div at bounding box center [374, 183] width 748 height 367
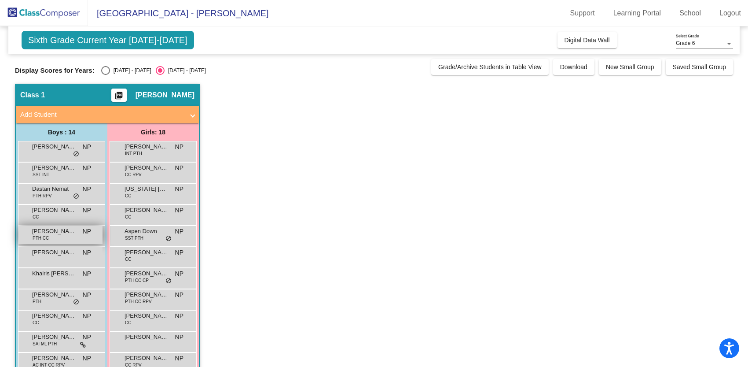
click at [64, 235] on span "[PERSON_NAME]" at bounding box center [54, 231] width 44 height 9
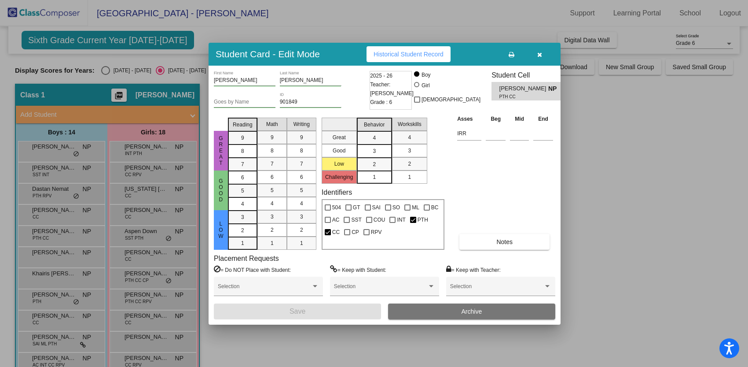
click at [428, 53] on span "Historical Student Record" at bounding box center [409, 54] width 70 height 7
click at [141, 237] on div at bounding box center [374, 183] width 748 height 367
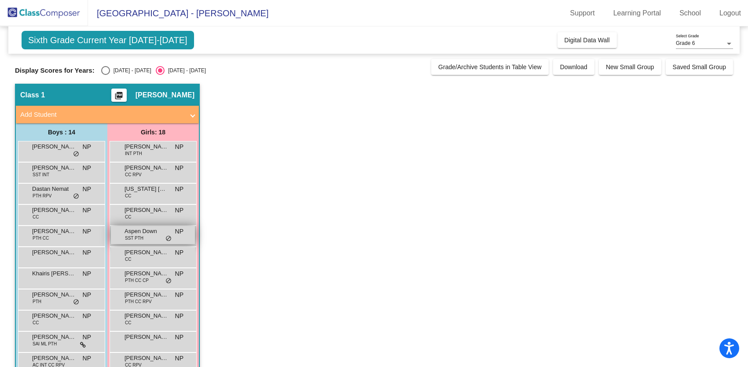
click at [156, 233] on span "Aspen Down" at bounding box center [147, 231] width 44 height 9
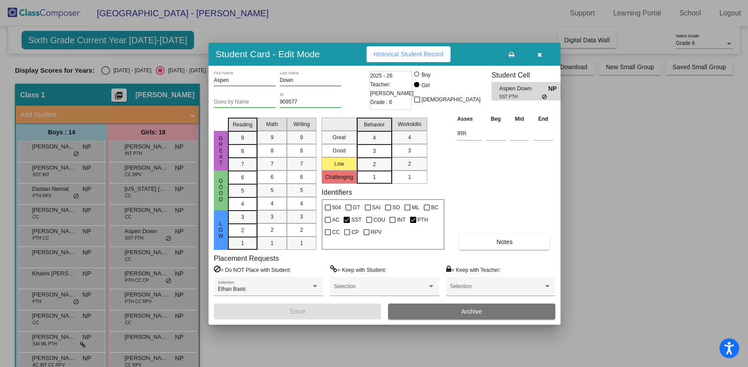
click at [406, 52] on span "Historical Student Record" at bounding box center [409, 54] width 70 height 7
click at [83, 259] on div at bounding box center [374, 183] width 748 height 367
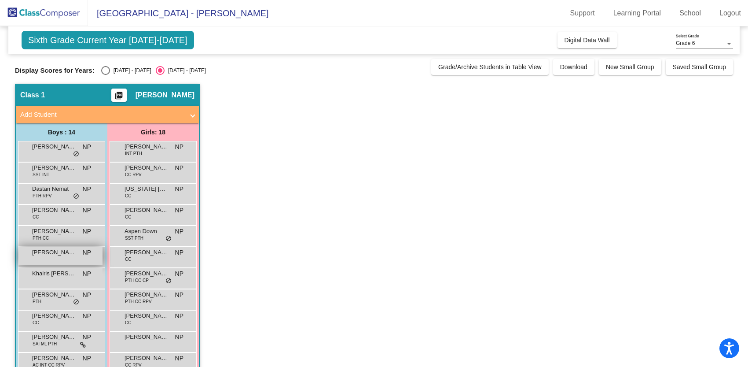
click at [78, 256] on div "[PERSON_NAME] NP lock do_not_disturb_alt" at bounding box center [60, 256] width 84 height 18
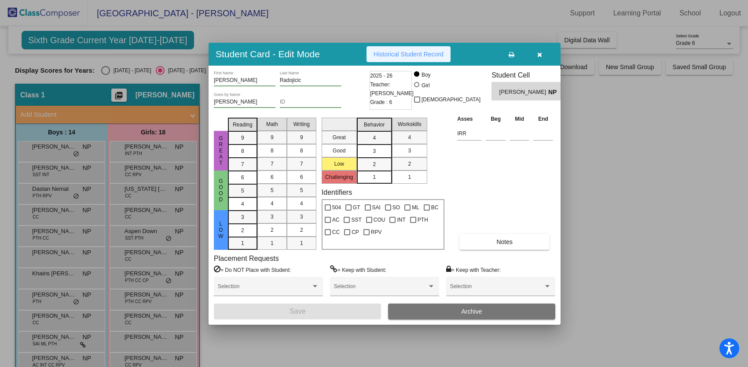
click at [389, 51] on span "Historical Student Record" at bounding box center [409, 54] width 70 height 7
click at [134, 253] on div at bounding box center [374, 183] width 748 height 367
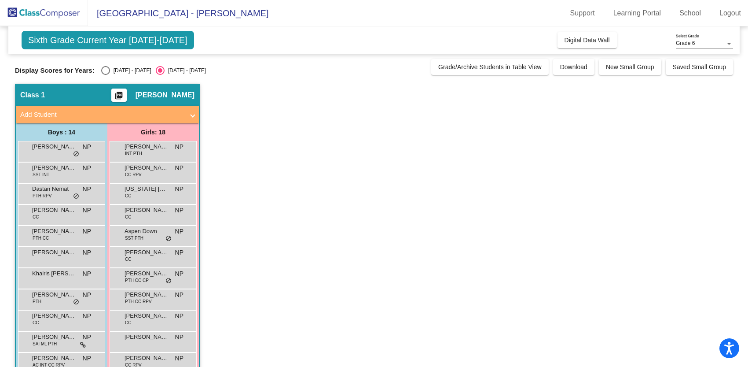
click at [134, 253] on span "[PERSON_NAME]" at bounding box center [147, 252] width 44 height 9
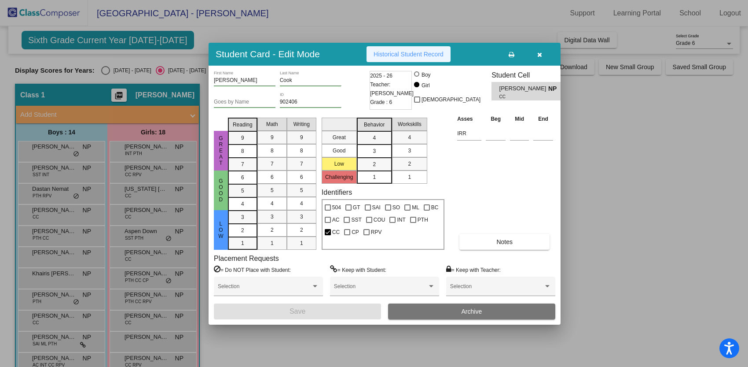
click at [391, 53] on span "Historical Student Record" at bounding box center [409, 54] width 70 height 7
click at [80, 279] on div at bounding box center [374, 183] width 748 height 367
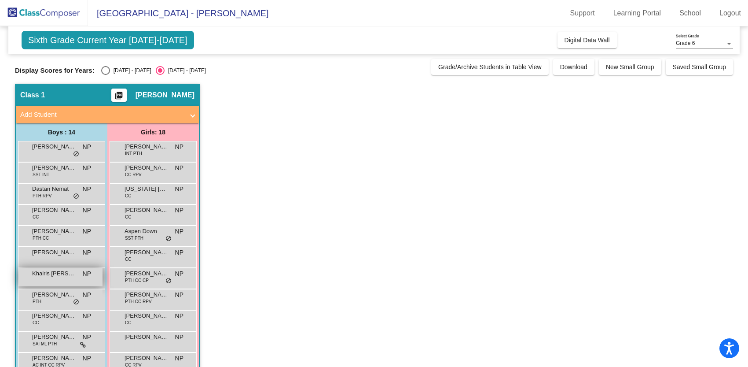
click at [67, 276] on span "Khairis [PERSON_NAME]" at bounding box center [54, 273] width 44 height 9
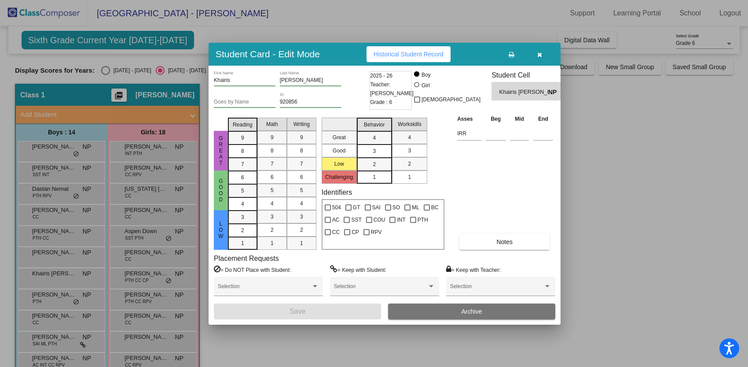
click at [402, 52] on span "Historical Student Record" at bounding box center [409, 54] width 70 height 7
click at [140, 275] on div at bounding box center [374, 183] width 748 height 367
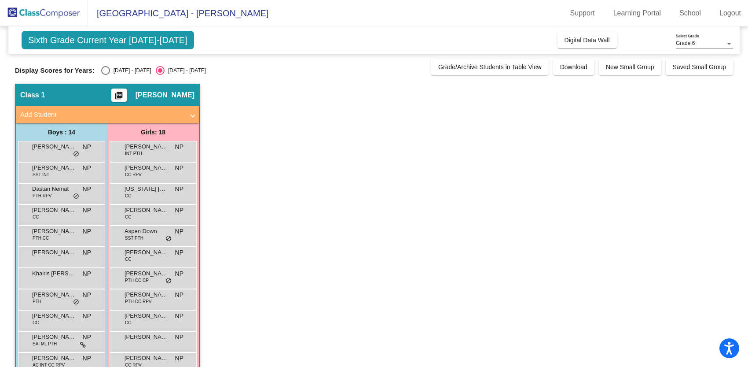
click at [140, 275] on span "[PERSON_NAME]" at bounding box center [147, 273] width 44 height 9
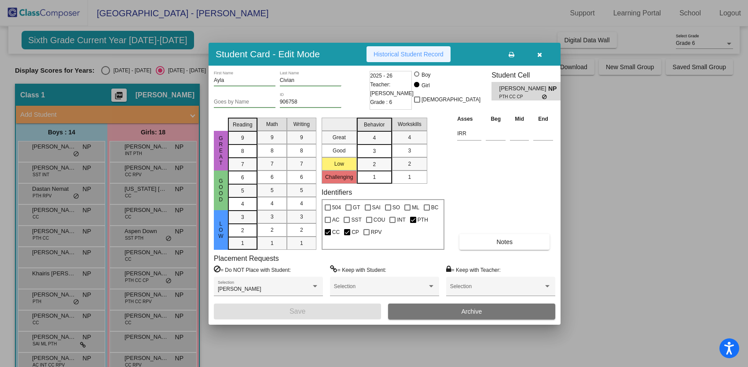
click at [396, 56] on span "Historical Student Record" at bounding box center [409, 54] width 70 height 7
click at [75, 294] on div at bounding box center [374, 183] width 748 height 367
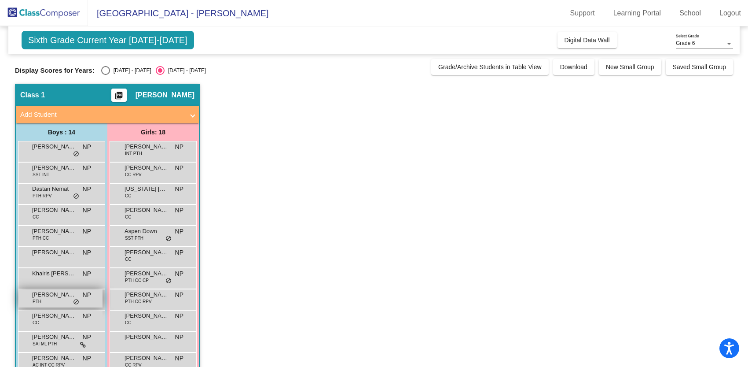
click at [44, 297] on span "[PERSON_NAME]" at bounding box center [54, 294] width 44 height 9
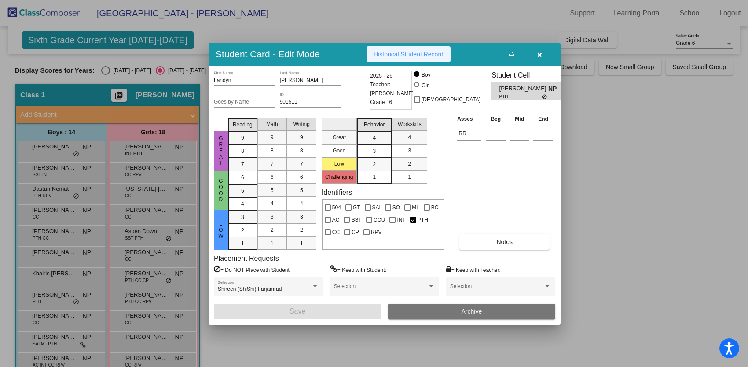
click at [392, 55] on span "Historical Student Record" at bounding box center [409, 54] width 70 height 7
click at [137, 301] on div at bounding box center [374, 183] width 748 height 367
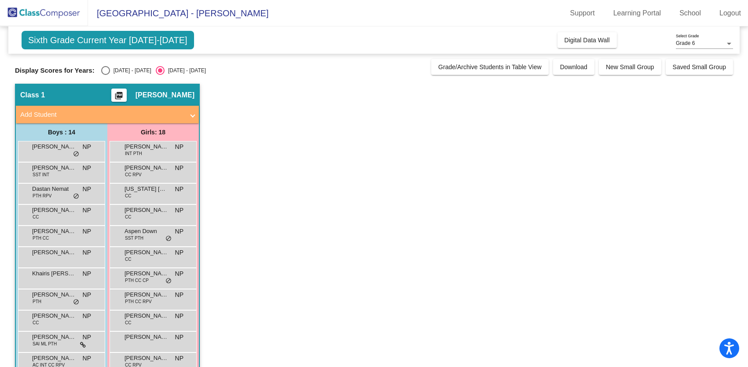
click at [137, 301] on span "PTH CC RPV" at bounding box center [138, 301] width 27 height 7
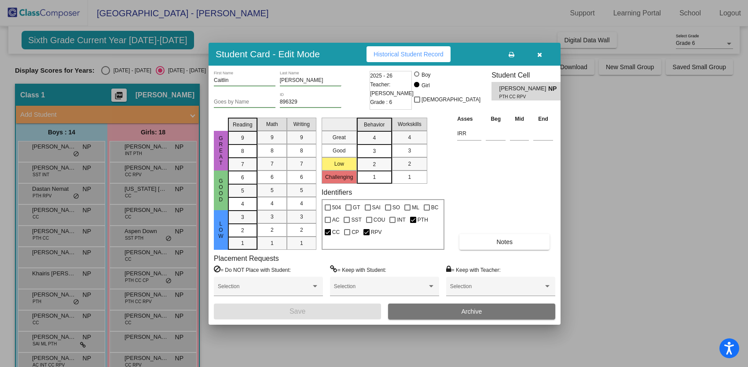
click at [401, 55] on span "Historical Student Record" at bounding box center [409, 54] width 70 height 7
click at [56, 316] on div at bounding box center [374, 183] width 748 height 367
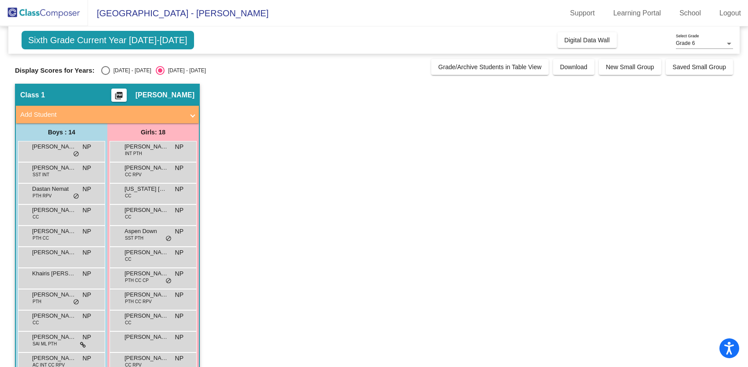
click at [56, 316] on span "[PERSON_NAME]" at bounding box center [54, 315] width 44 height 9
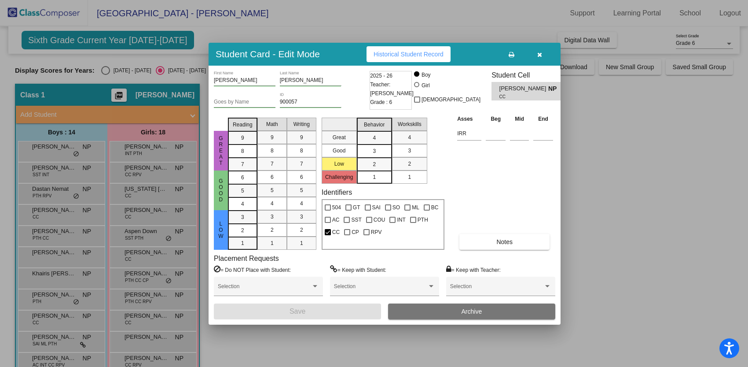
click at [404, 51] on span "Historical Student Record" at bounding box center [409, 54] width 70 height 7
click at [140, 316] on div at bounding box center [374, 183] width 748 height 367
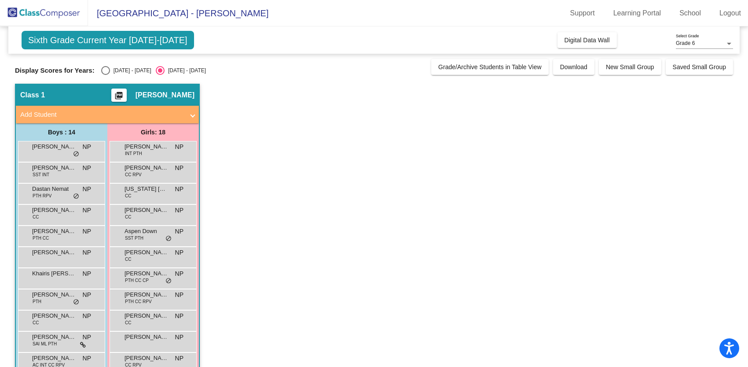
click at [140, 316] on span "[PERSON_NAME]" at bounding box center [147, 315] width 44 height 9
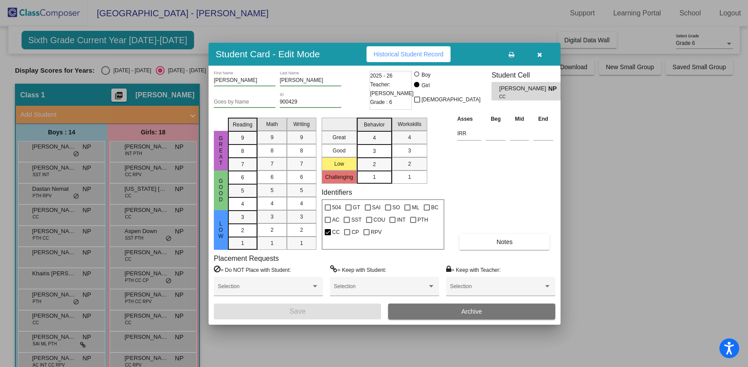
click at [401, 53] on span "Historical Student Record" at bounding box center [409, 54] width 70 height 7
click at [51, 336] on div at bounding box center [374, 183] width 748 height 367
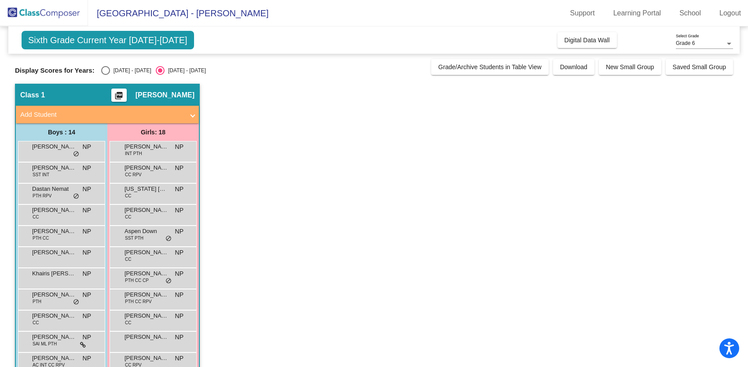
click at [51, 336] on span "[PERSON_NAME]" at bounding box center [54, 336] width 44 height 9
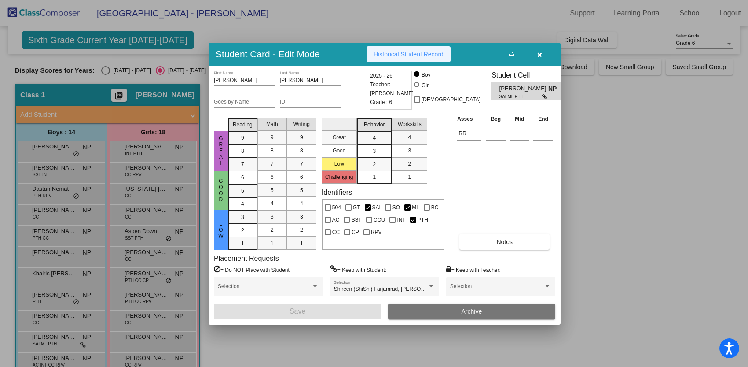
click at [394, 53] on span "Historical Student Record" at bounding box center [409, 54] width 70 height 7
click at [146, 340] on div at bounding box center [374, 183] width 748 height 367
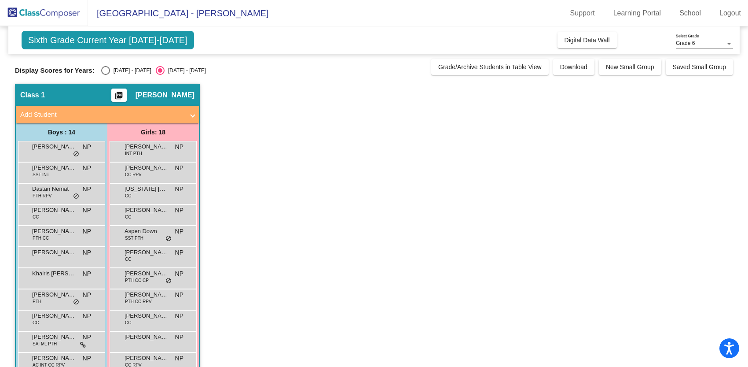
click at [146, 340] on span "[PERSON_NAME]" at bounding box center [147, 336] width 44 height 9
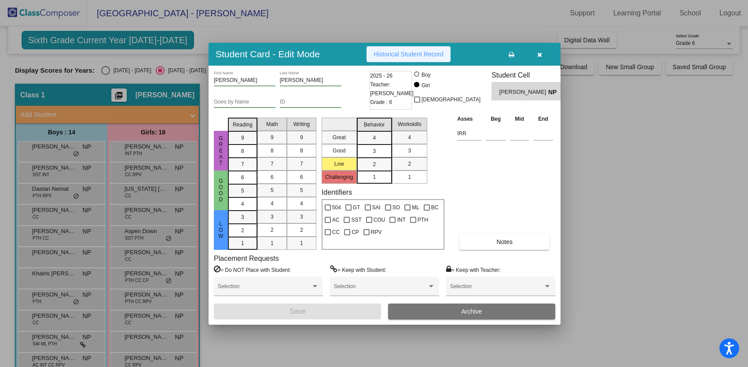
click at [407, 54] on span "Historical Student Record" at bounding box center [409, 54] width 70 height 7
click at [53, 360] on div at bounding box center [374, 183] width 748 height 367
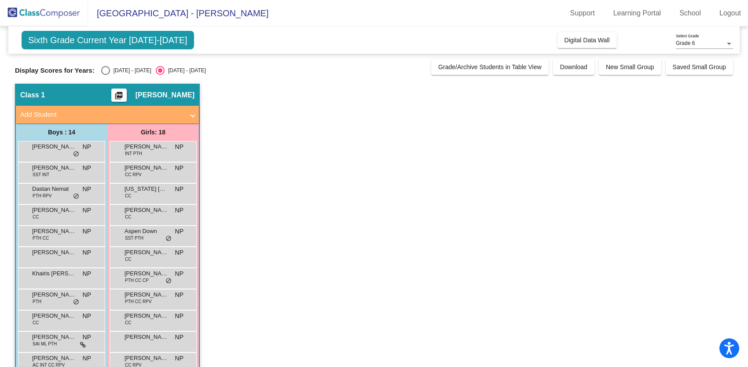
click at [53, 360] on span "[PERSON_NAME]" at bounding box center [54, 357] width 44 height 9
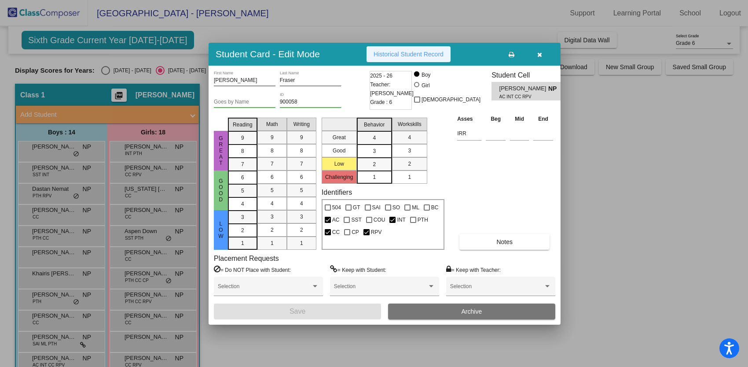
click at [393, 51] on span "Historical Student Record" at bounding box center [409, 54] width 70 height 7
click at [145, 361] on div at bounding box center [374, 183] width 748 height 367
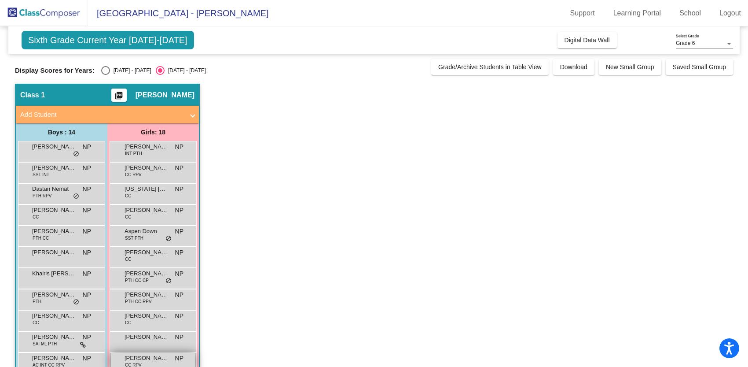
click at [155, 360] on span "[PERSON_NAME]" at bounding box center [147, 357] width 44 height 9
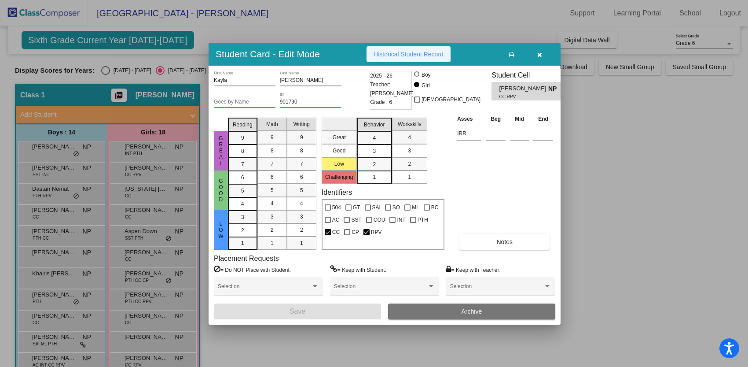
click at [396, 51] on span "Historical Student Record" at bounding box center [409, 54] width 70 height 7
drag, startPoint x: 200, startPoint y: 198, endPoint x: 198, endPoint y: 219, distance: 21.2
click at [198, 218] on div at bounding box center [374, 183] width 748 height 367
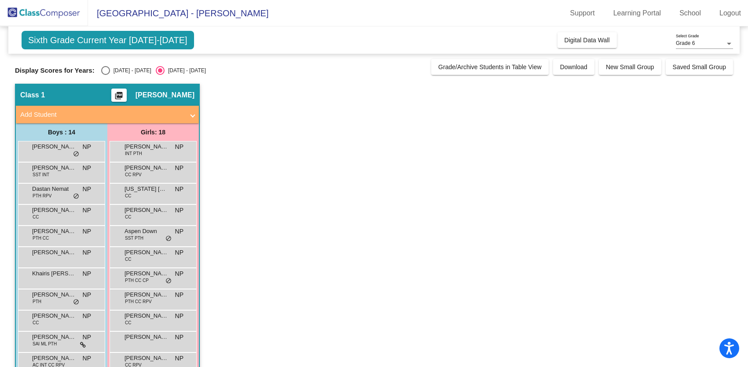
drag, startPoint x: 198, startPoint y: 228, endPoint x: 196, endPoint y: 308, distance: 79.7
click at [195, 275] on div "[PERSON_NAME] INT PTH NP lock do_not_disturb_alt [PERSON_NAME] CC RPV NP lock d…" at bounding box center [153, 331] width 92 height 380
click at [230, 298] on app-classroom "Class 1 picture_as_pdf [PERSON_NAME] Add Student First Name Last Name Student I…" at bounding box center [374, 310] width 718 height 452
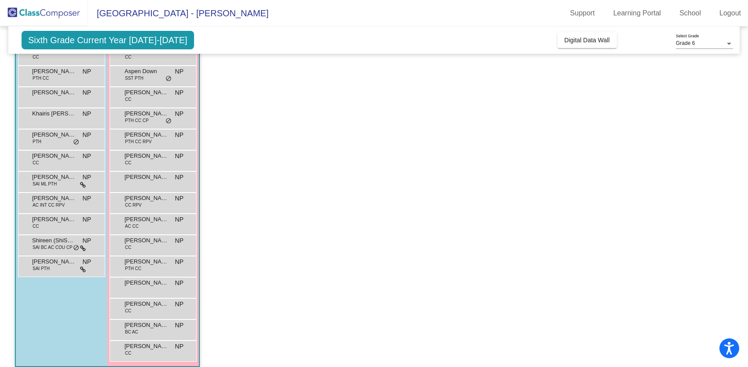
scroll to position [161, 0]
click at [50, 217] on span "[PERSON_NAME]" at bounding box center [54, 218] width 44 height 9
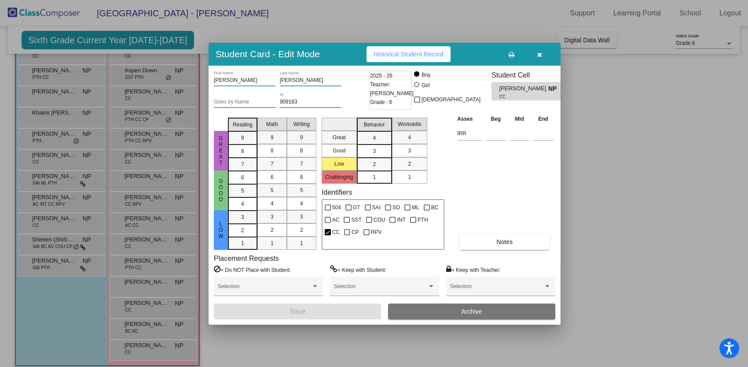
click at [426, 51] on span "Historical Student Record" at bounding box center [409, 54] width 70 height 7
click at [130, 239] on div at bounding box center [374, 183] width 748 height 367
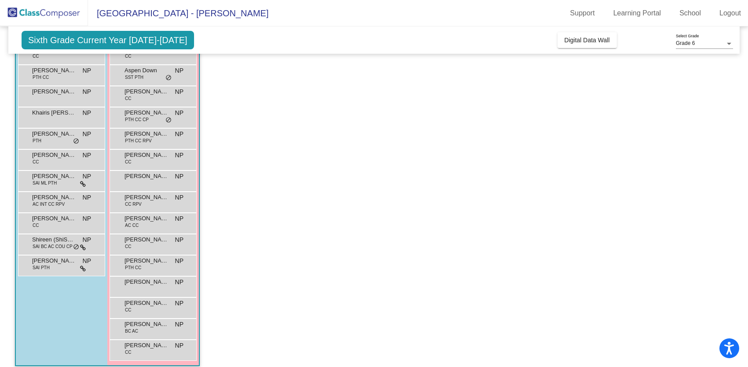
click at [130, 239] on span "[PERSON_NAME]" at bounding box center [147, 239] width 44 height 9
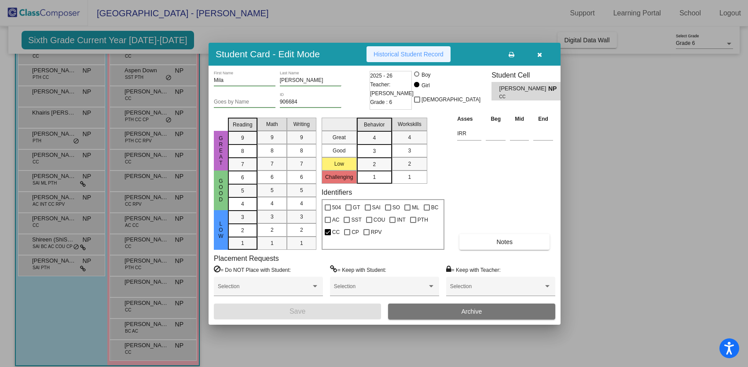
click at [390, 51] on span "Historical Student Record" at bounding box center [409, 54] width 70 height 7
click at [80, 262] on div at bounding box center [374, 183] width 748 height 367
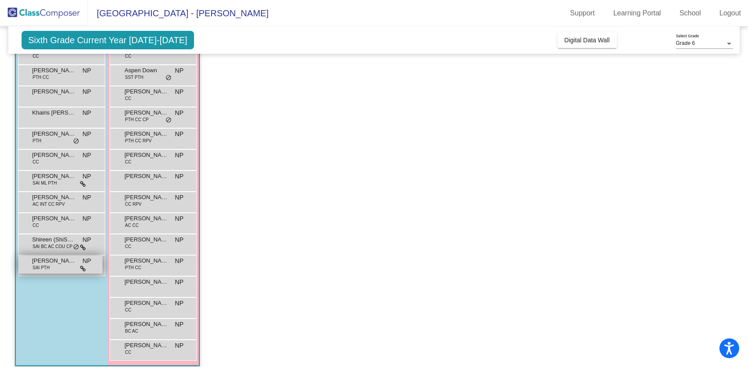
click at [66, 265] on div "[PERSON_NAME] SAI PTH NP lock do_not_disturb_alt" at bounding box center [60, 264] width 84 height 18
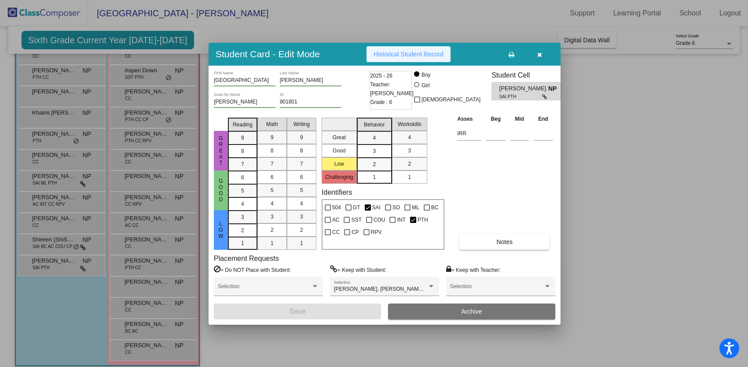
click at [416, 53] on span "Historical Student Record" at bounding box center [409, 54] width 70 height 7
click at [155, 266] on div at bounding box center [374, 183] width 748 height 367
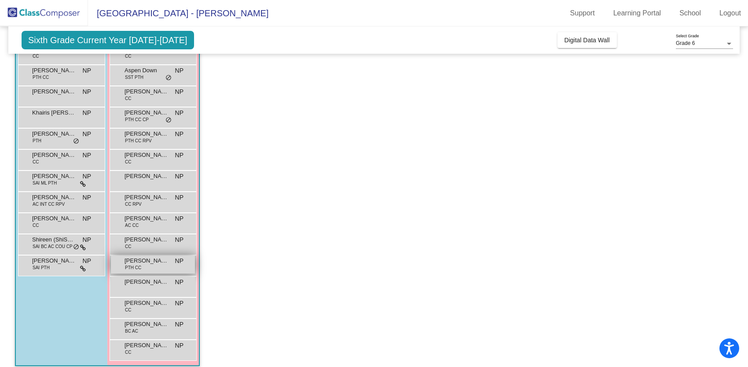
click at [159, 261] on span "[PERSON_NAME]" at bounding box center [147, 260] width 44 height 9
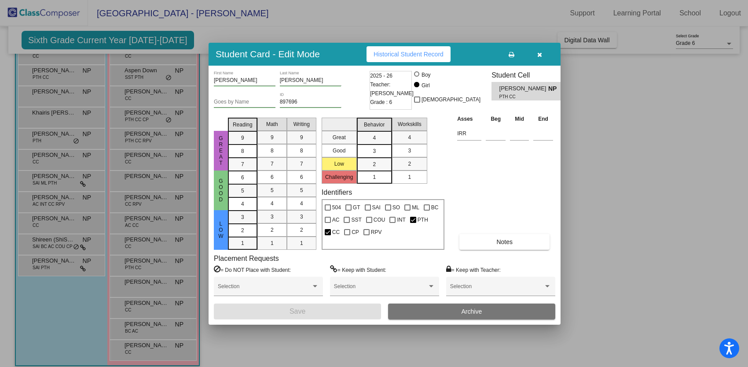
click at [416, 53] on span "Historical Student Record" at bounding box center [409, 54] width 70 height 7
click at [132, 284] on div at bounding box center [374, 183] width 748 height 367
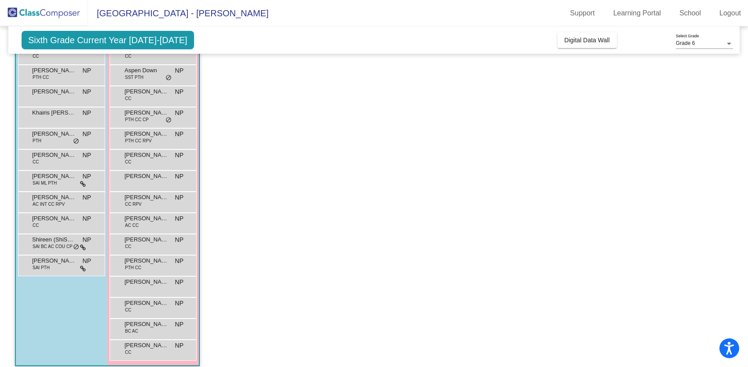
click at [132, 284] on span "[PERSON_NAME]" at bounding box center [147, 281] width 44 height 9
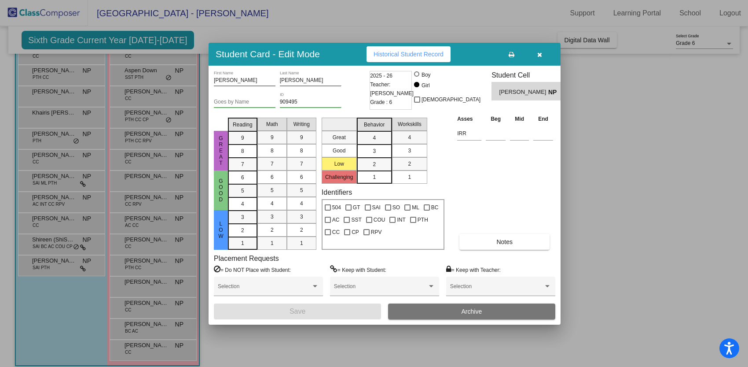
click at [399, 54] on span "Historical Student Record" at bounding box center [409, 54] width 70 height 7
click at [150, 308] on div at bounding box center [374, 183] width 748 height 367
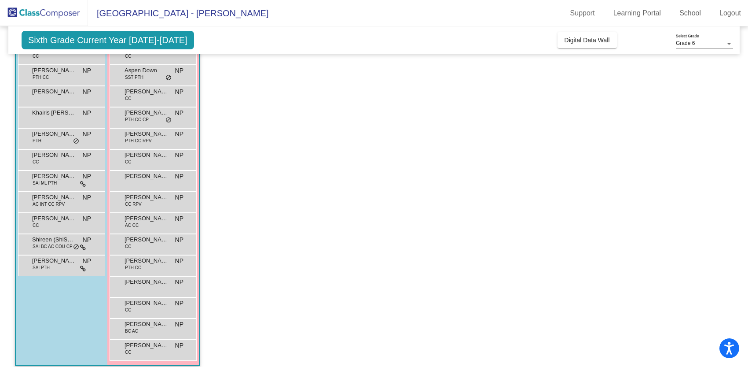
click at [150, 308] on div "[PERSON_NAME] CC NP lock do_not_disturb_alt" at bounding box center [153, 306] width 84 height 18
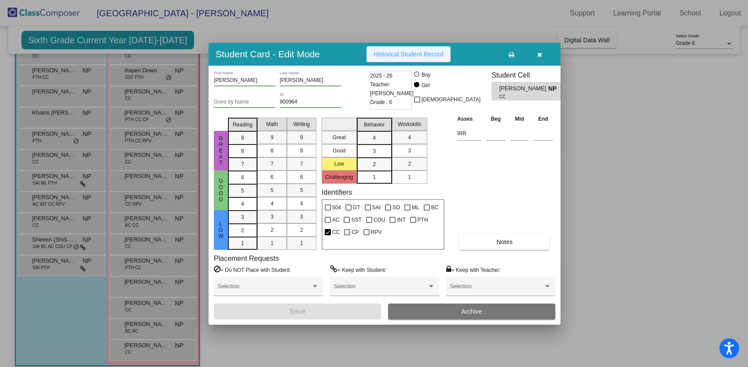
click at [406, 54] on span "Historical Student Record" at bounding box center [409, 54] width 70 height 7
click at [134, 325] on div at bounding box center [374, 183] width 748 height 367
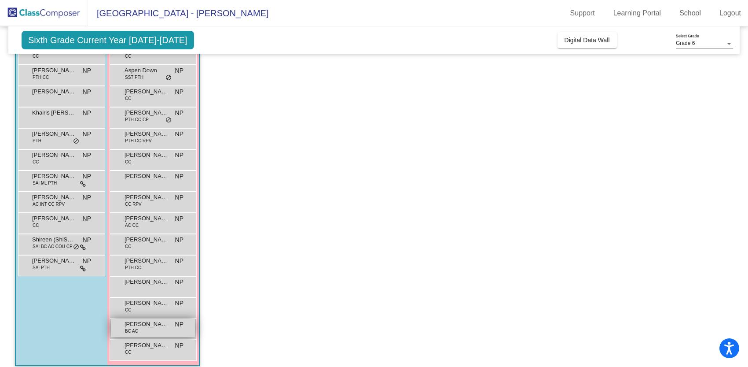
click at [134, 325] on span "[PERSON_NAME]" at bounding box center [147, 323] width 44 height 9
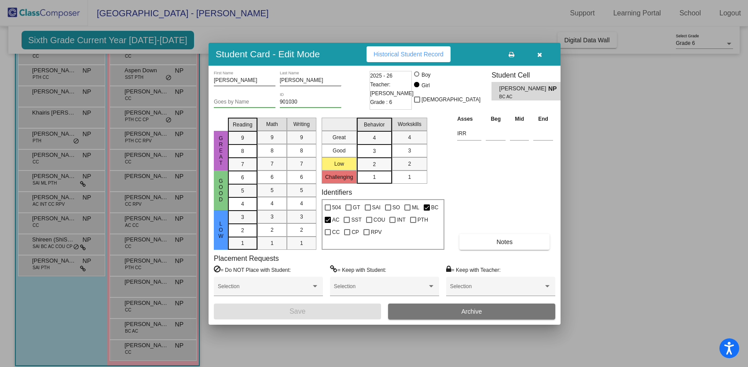
click at [395, 55] on span "Historical Student Record" at bounding box center [409, 54] width 70 height 7
click at [145, 350] on div at bounding box center [374, 183] width 748 height 367
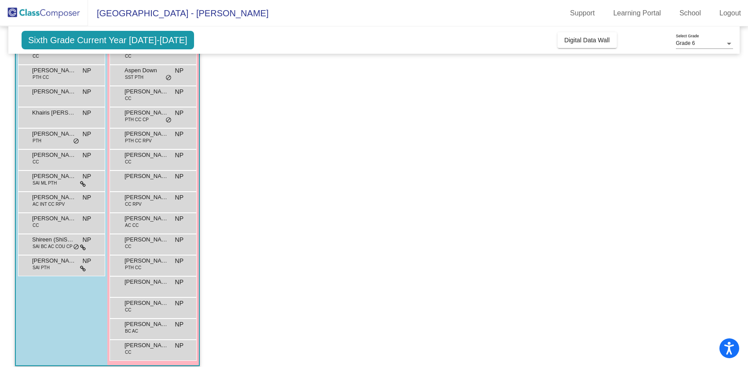
click at [145, 350] on div "[PERSON_NAME] CC NP lock do_not_disturb_alt" at bounding box center [153, 349] width 84 height 18
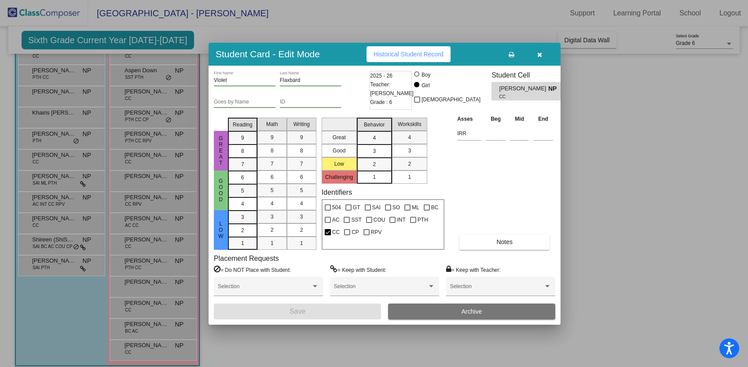
click at [425, 53] on span "Historical Student Record" at bounding box center [409, 54] width 70 height 7
click at [538, 51] on span "button" at bounding box center [539, 54] width 5 height 7
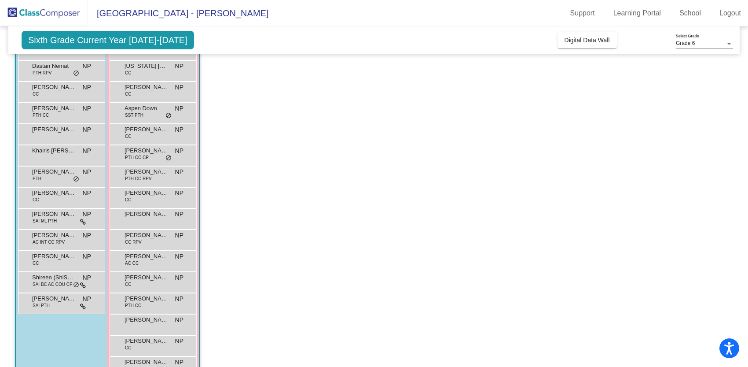
scroll to position [123, 0]
click at [50, 278] on span "Shireen (ShiShi) Farjamrad" at bounding box center [54, 276] width 44 height 9
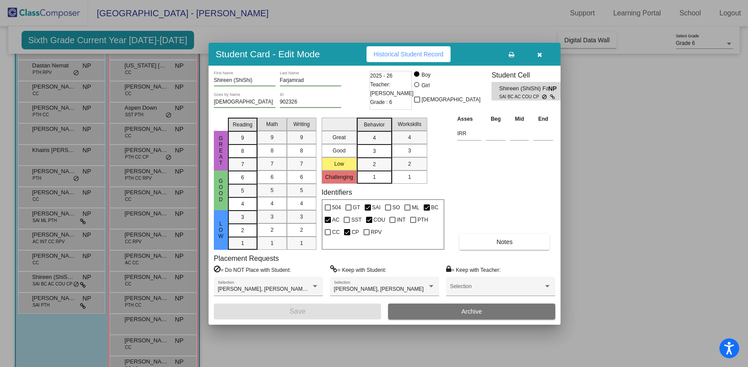
click at [415, 53] on span "Historical Student Record" at bounding box center [409, 54] width 70 height 7
